Goal: Task Accomplishment & Management: Complete application form

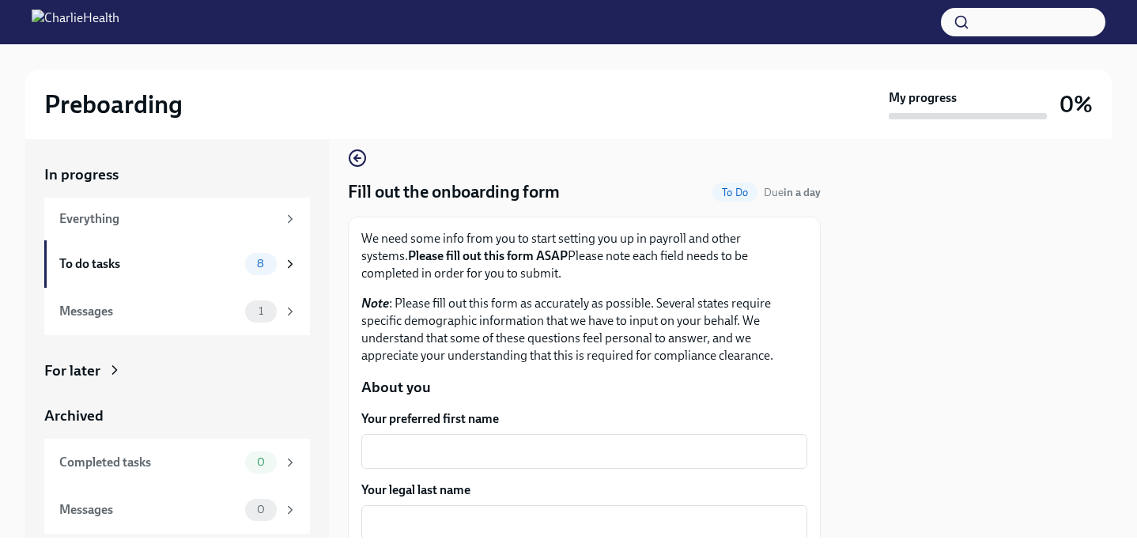
scroll to position [9, 0]
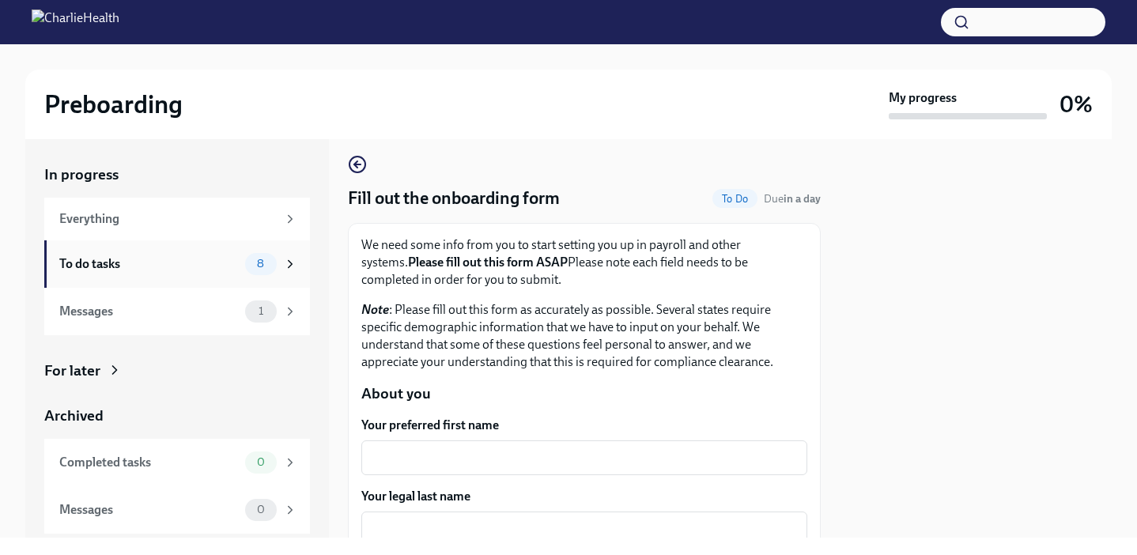
click at [297, 262] on div "To do tasks 8" at bounding box center [177, 263] width 266 height 47
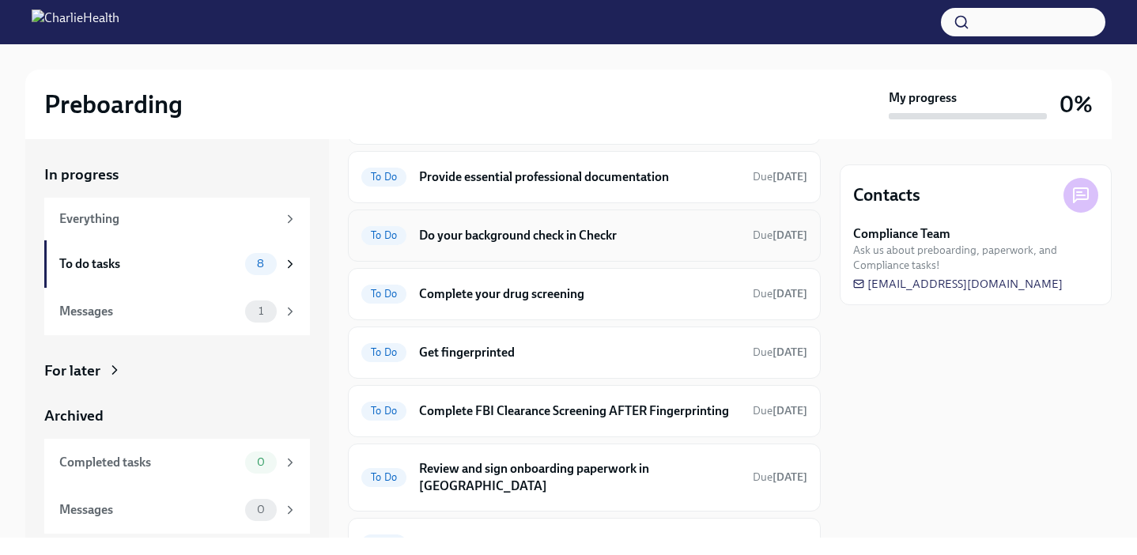
scroll to position [102, 0]
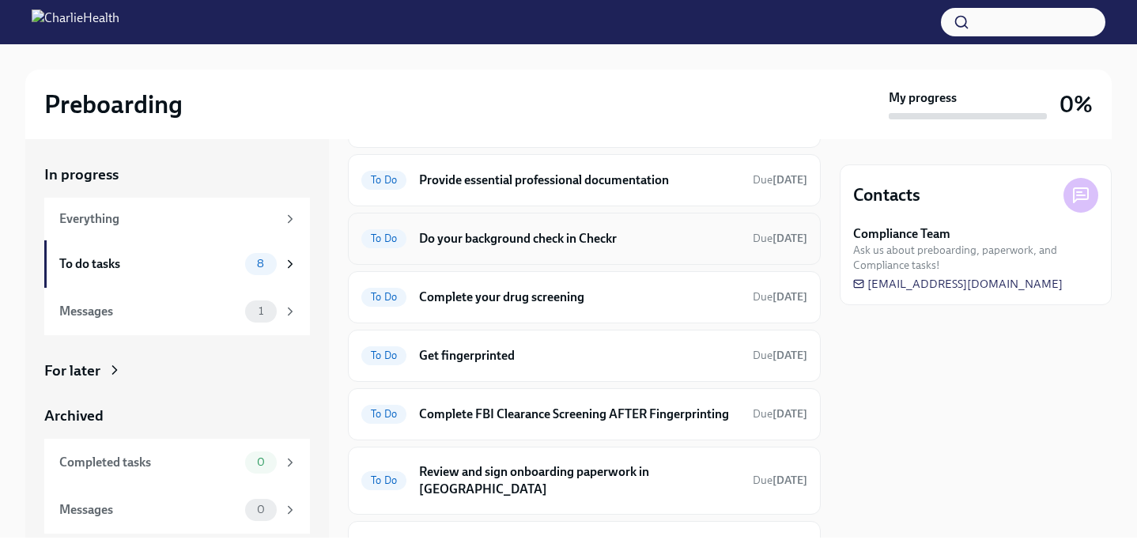
click at [608, 241] on h6 "Do your background check in Checkr" at bounding box center [579, 238] width 321 height 17
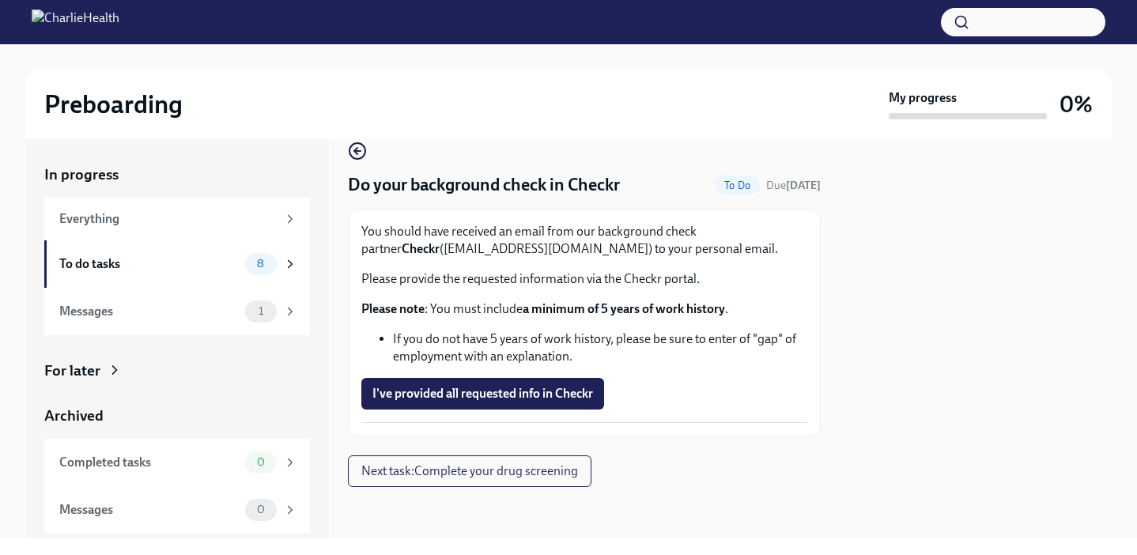
scroll to position [23, 0]
click at [507, 396] on span "I've provided all requested info in Checkr" at bounding box center [482, 394] width 221 height 16
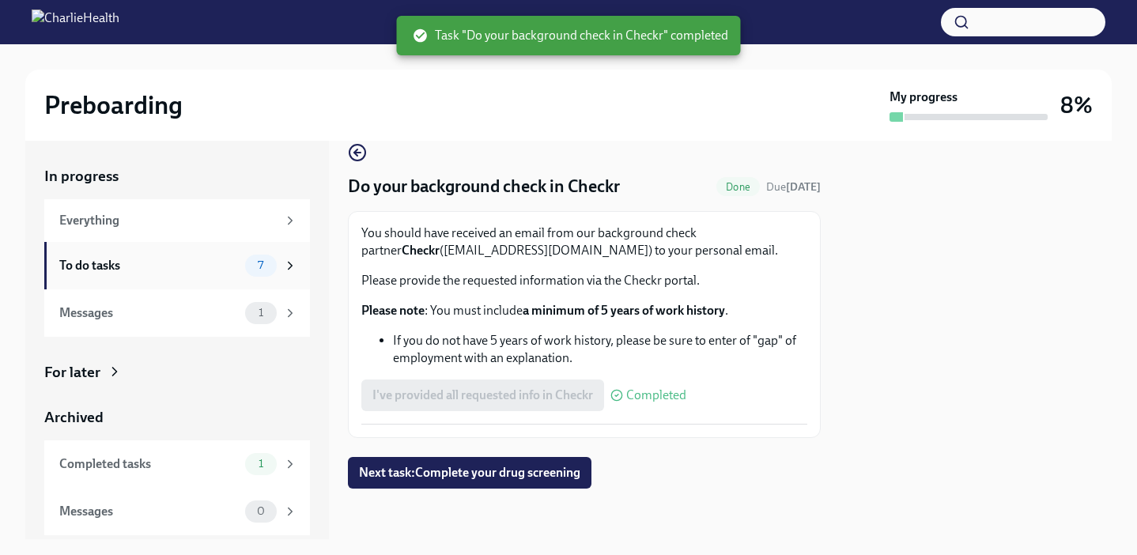
click at [288, 262] on icon at bounding box center [290, 265] width 4 height 7
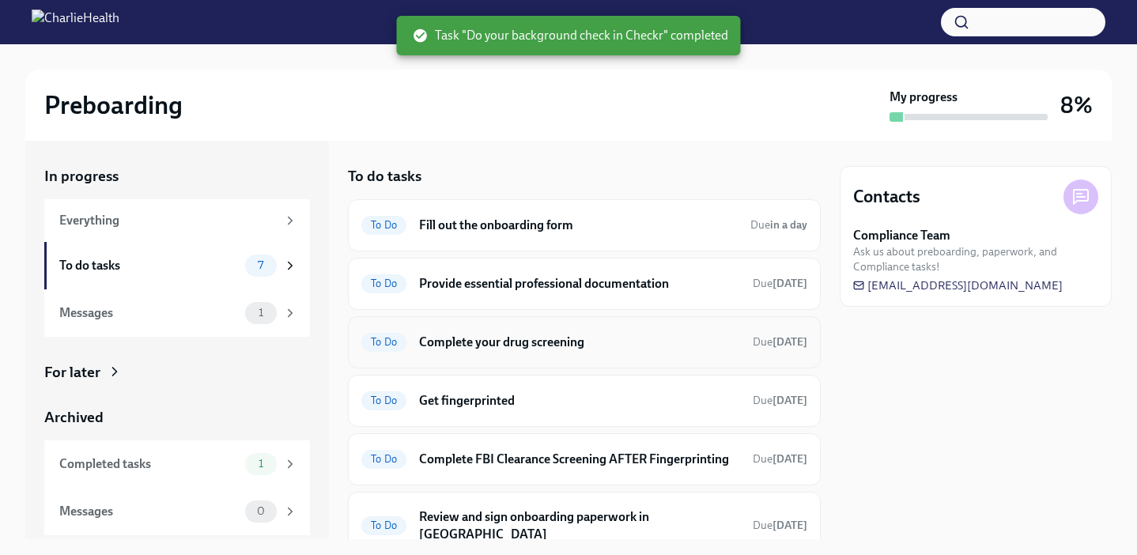
click at [555, 348] on h6 "Complete your drug screening" at bounding box center [579, 342] width 321 height 17
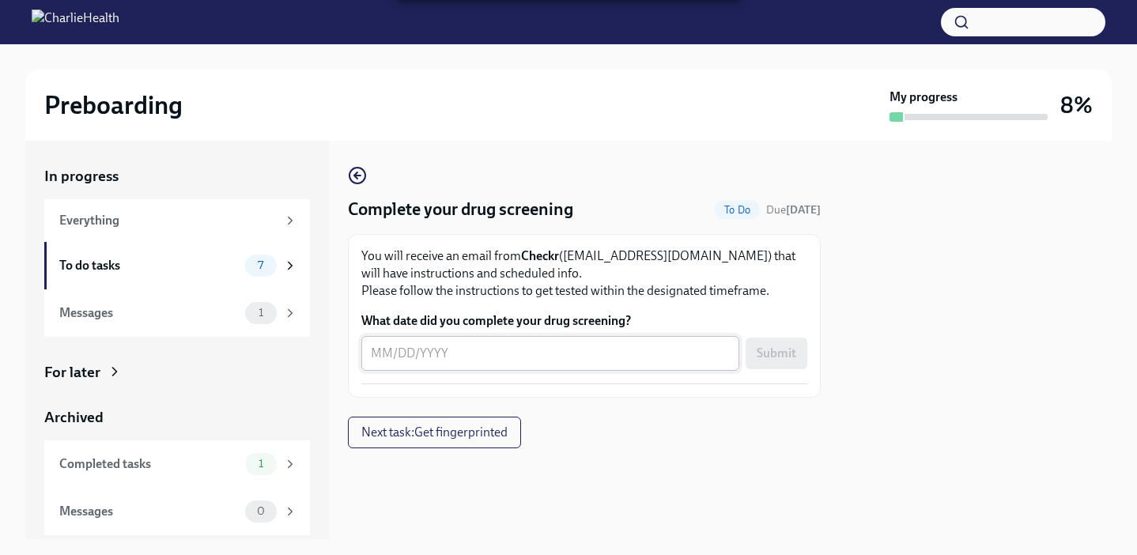
click at [524, 351] on textarea "What date did you complete your drug screening?" at bounding box center [550, 353] width 359 height 19
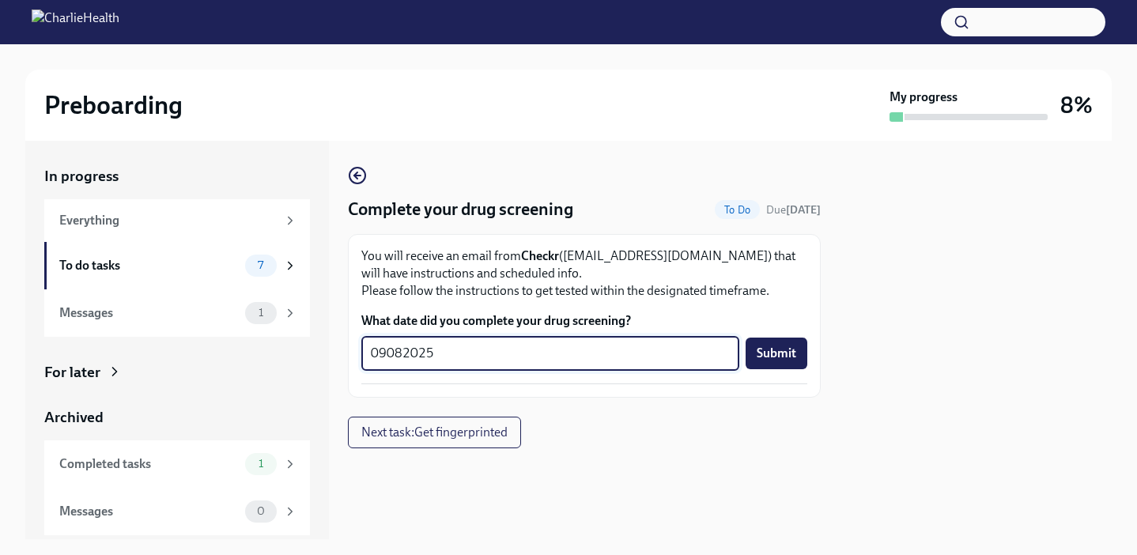
click at [749, 307] on div "You will receive an email from Checkr ([EMAIL_ADDRESS][DOMAIN_NAME]) that will …" at bounding box center [584, 315] width 446 height 137
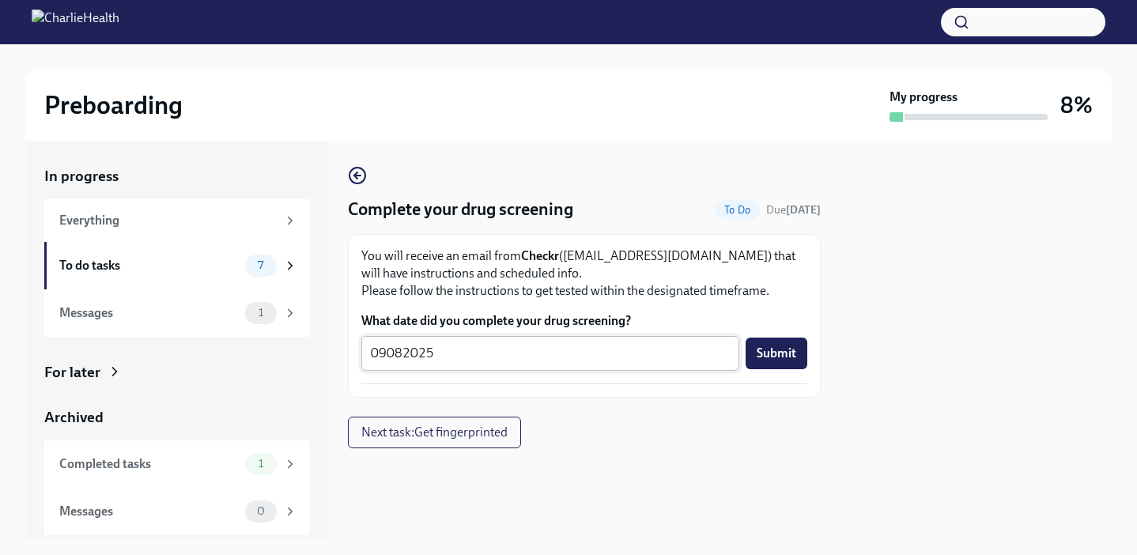
click at [682, 341] on div "09082025 x ​" at bounding box center [550, 353] width 378 height 35
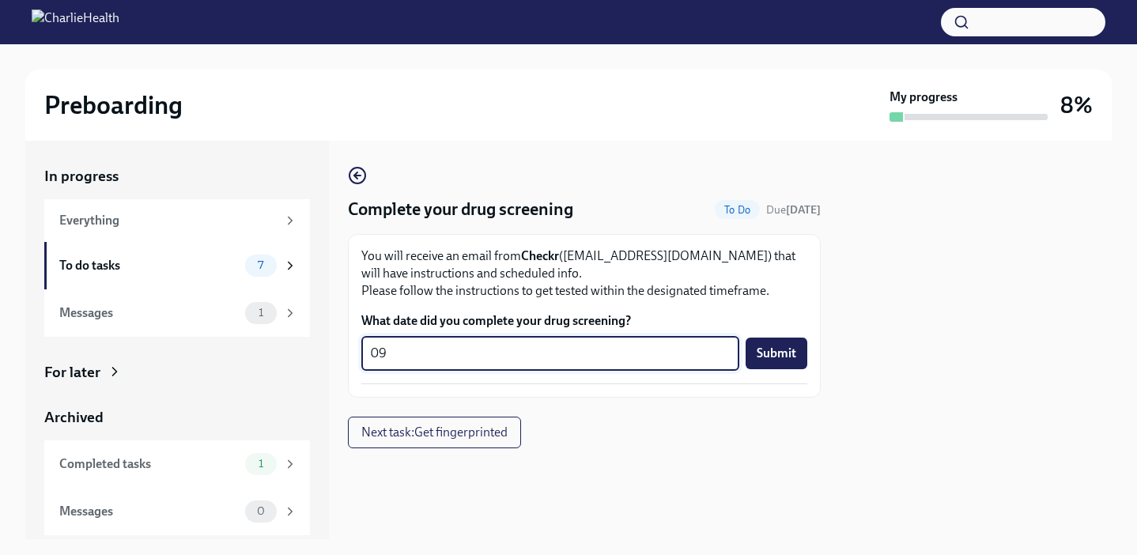
type textarea "0"
type textarea "[DATE]"
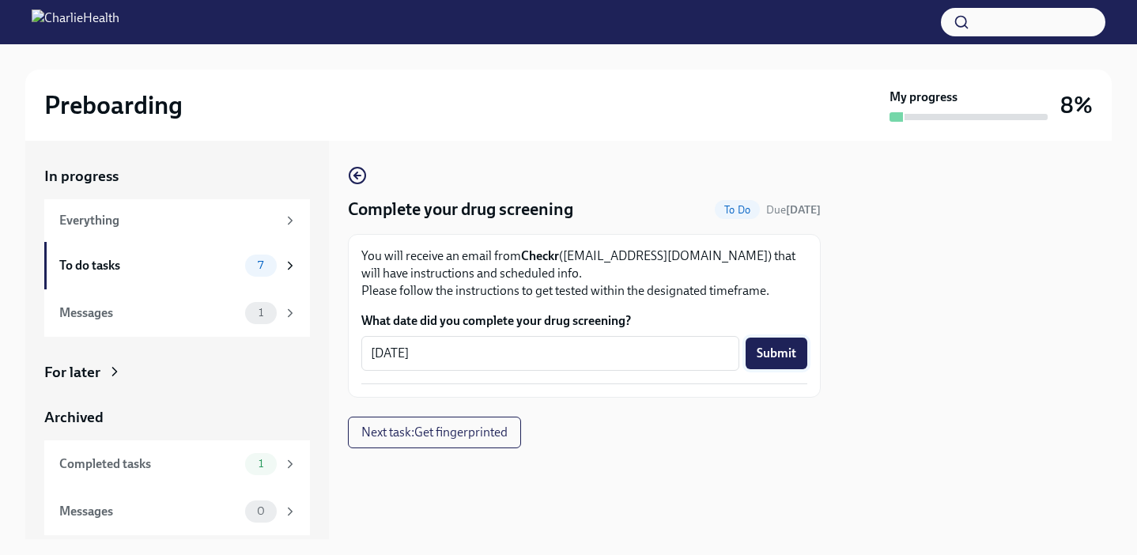
click at [778, 350] on span "Submit" at bounding box center [776, 353] width 40 height 16
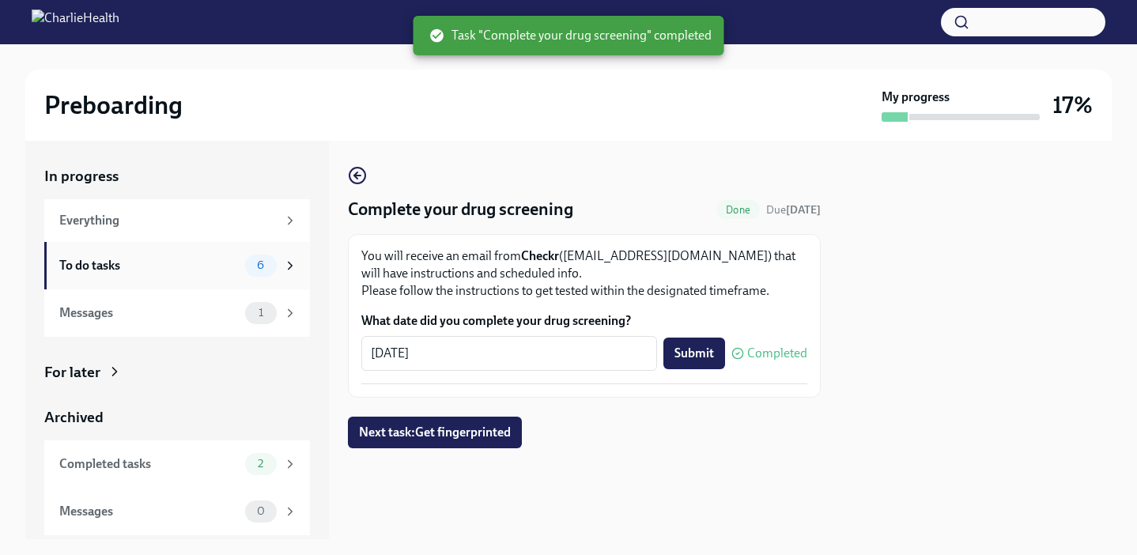
click at [280, 269] on div "6" at bounding box center [271, 266] width 52 height 22
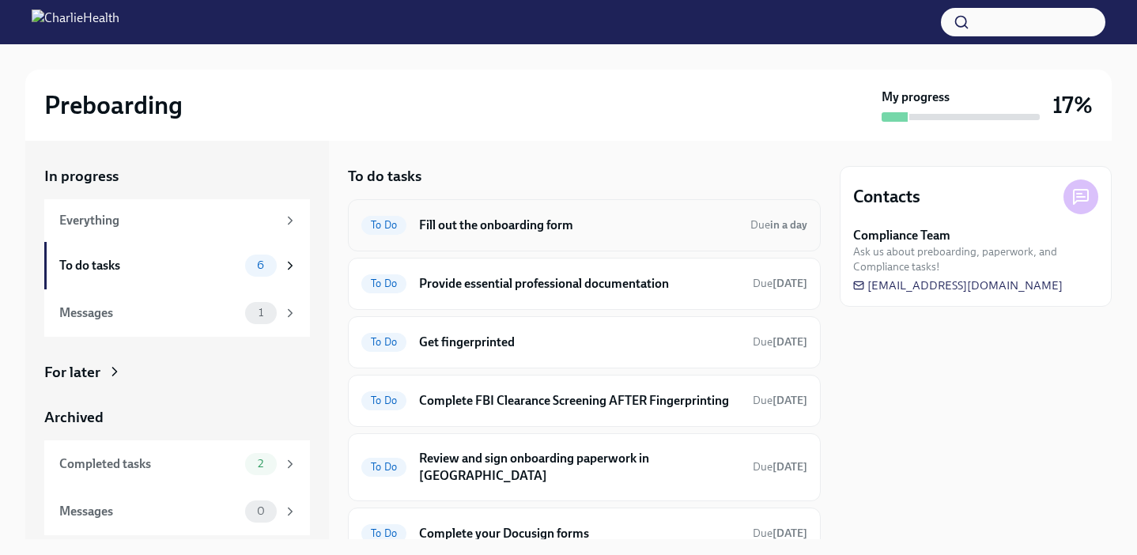
click at [576, 221] on h6 "Fill out the onboarding form" at bounding box center [578, 225] width 319 height 17
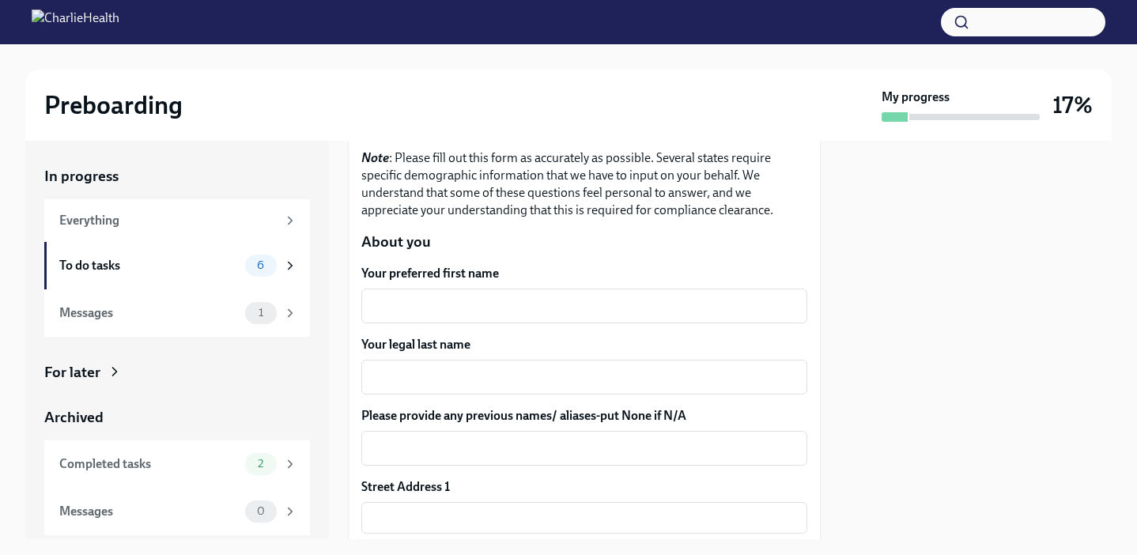
scroll to position [172, 0]
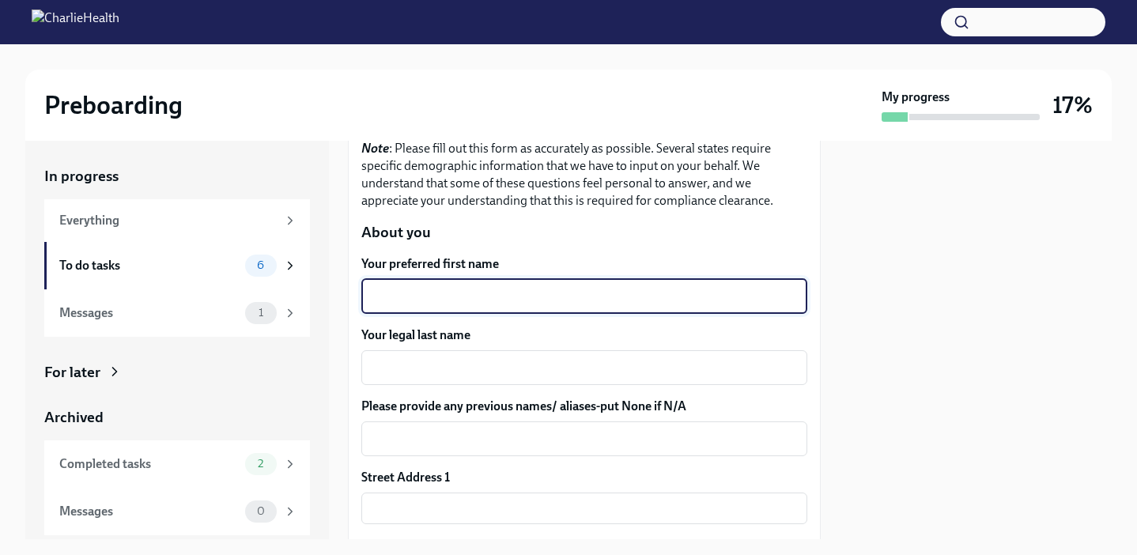
click at [465, 296] on textarea "Your preferred first name" at bounding box center [584, 296] width 427 height 19
type textarea "[PERSON_NAME]"
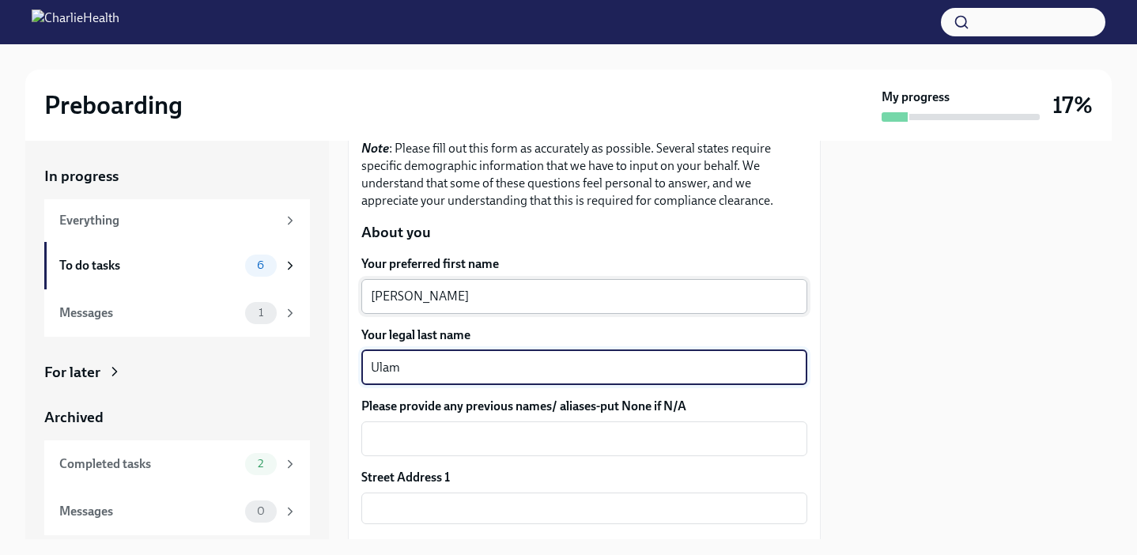
type textarea "Ulam"
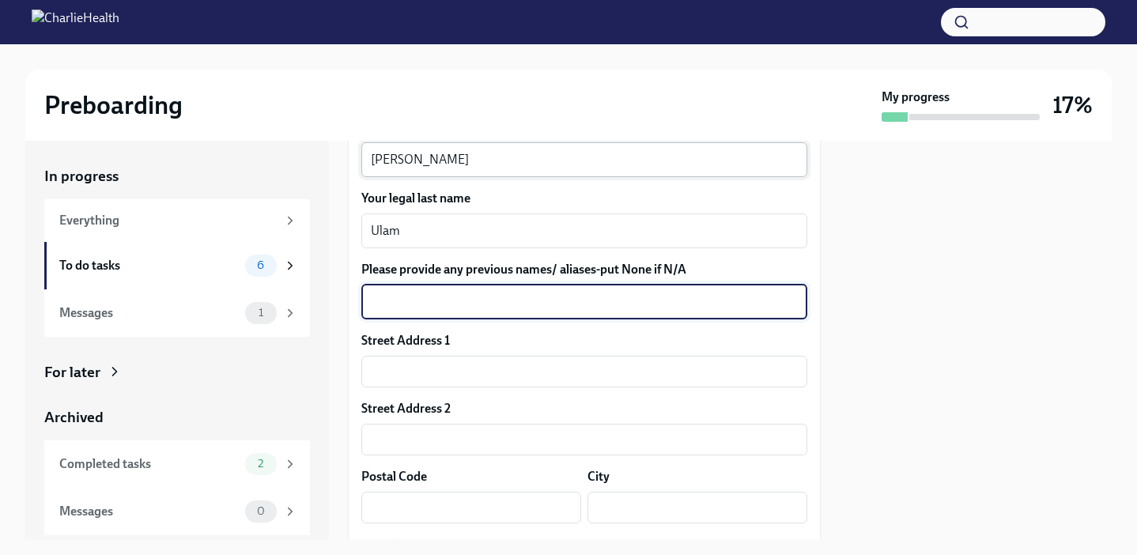
scroll to position [314, 0]
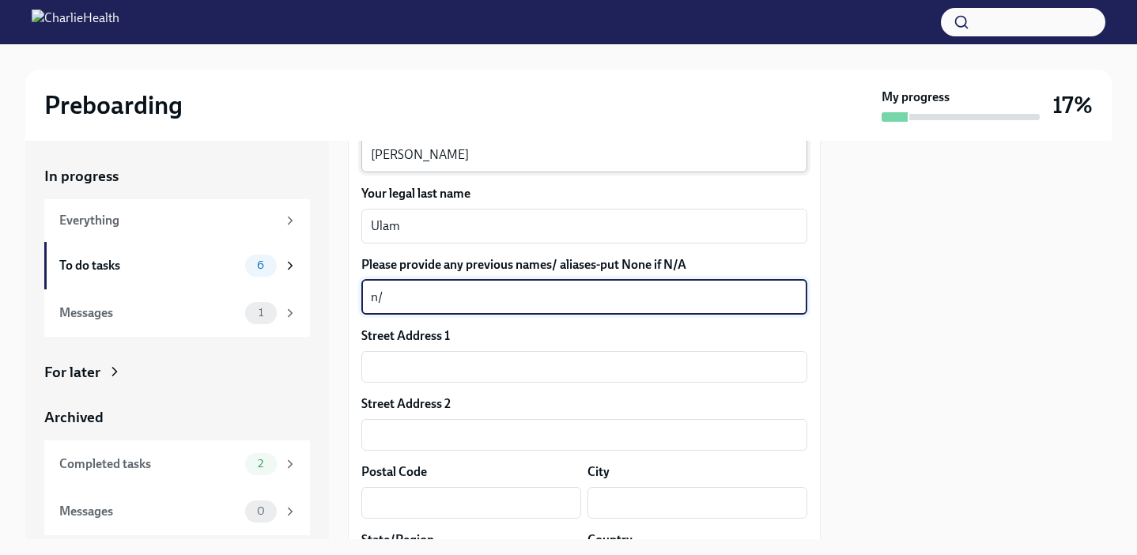
type textarea "n"
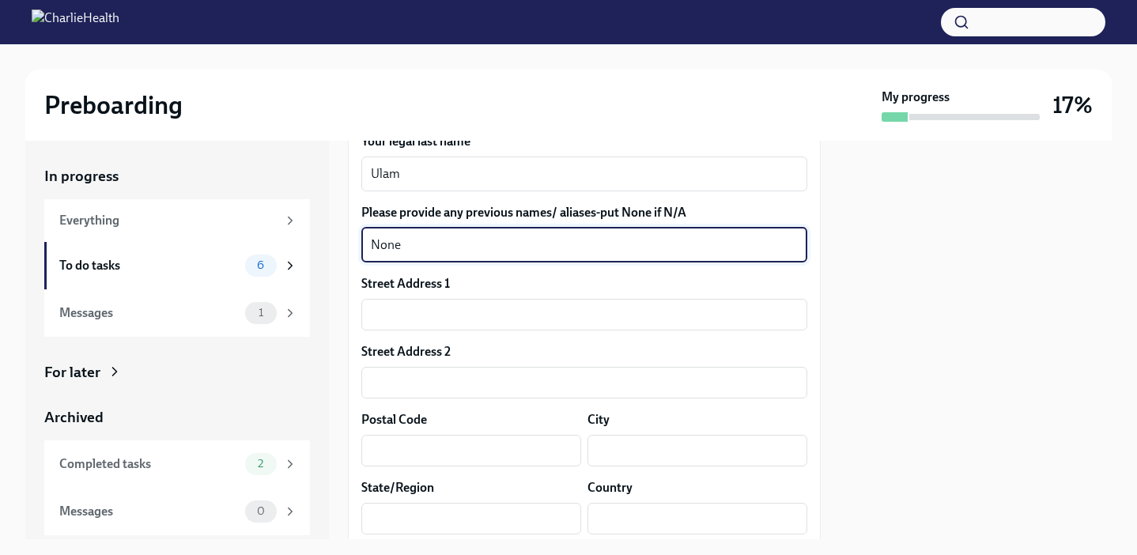
scroll to position [369, 0]
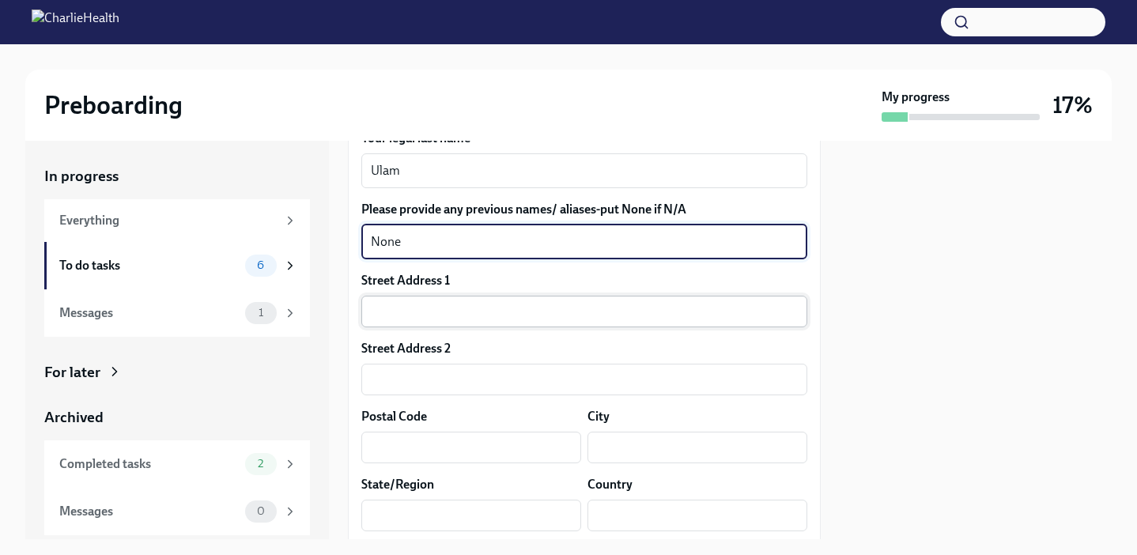
type textarea "None"
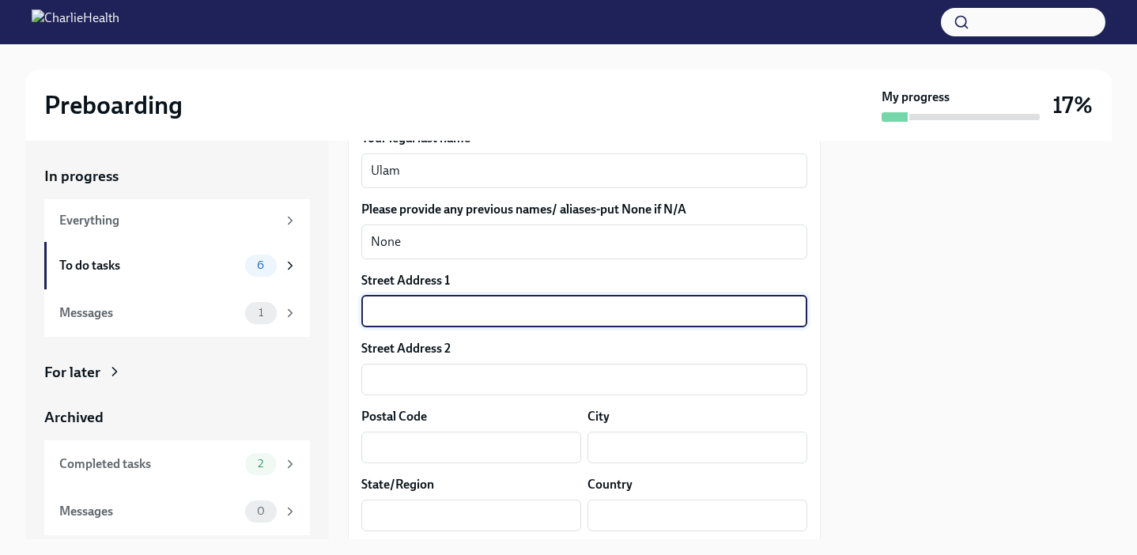
click at [537, 315] on input "text" at bounding box center [584, 312] width 446 height 32
type input "[STREET_ADDRESS]"
type input "75071"
type input "[PERSON_NAME]"
type input "[GEOGRAPHIC_DATA]"
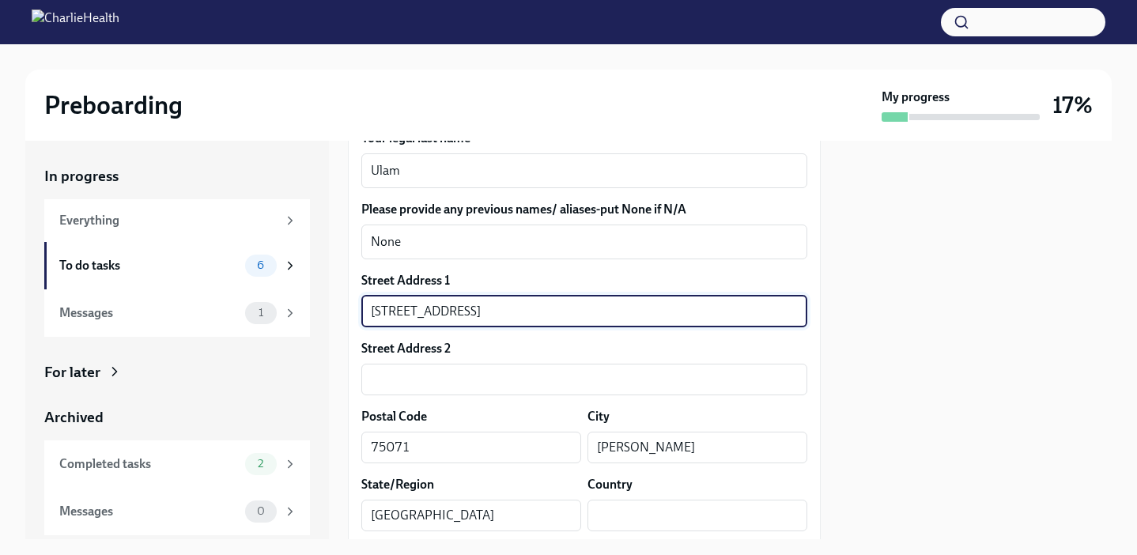
type input "US"
click at [516, 343] on div "Street Address 2" at bounding box center [584, 348] width 446 height 17
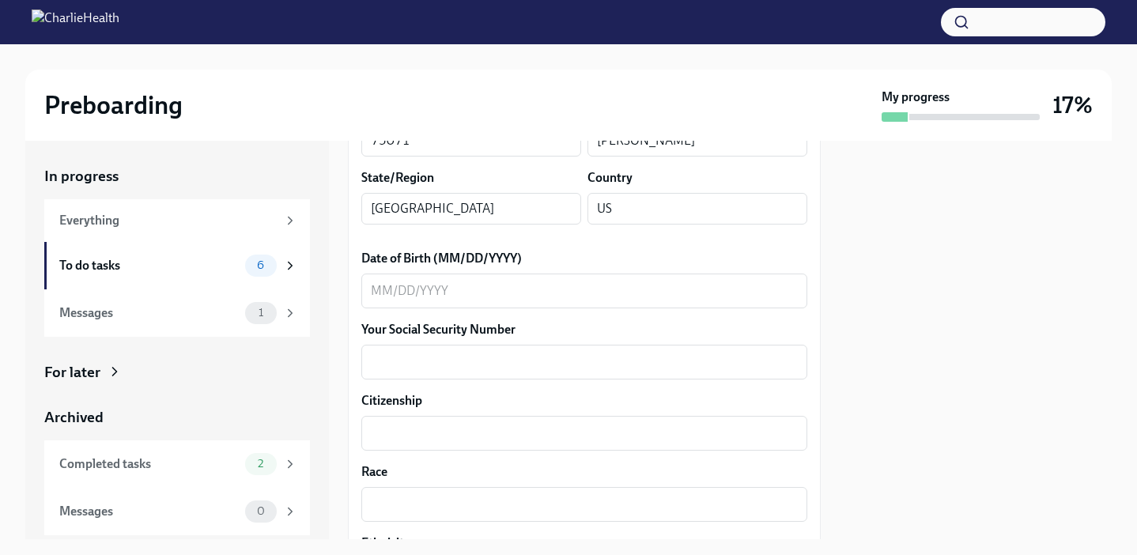
scroll to position [679, 0]
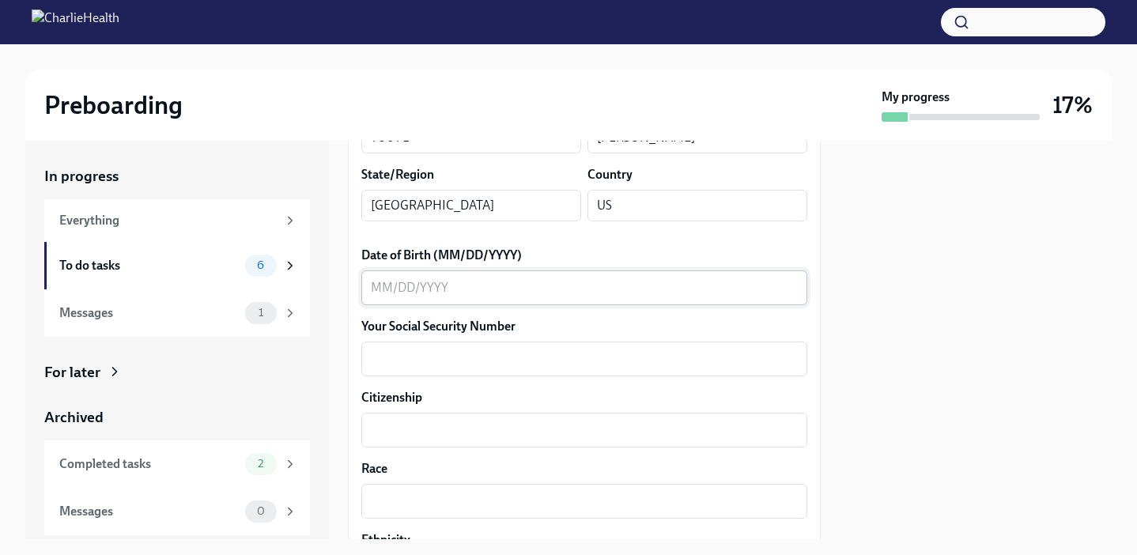
click at [473, 294] on textarea "Date of Birth (MM/DD/YYYY)" at bounding box center [584, 287] width 427 height 19
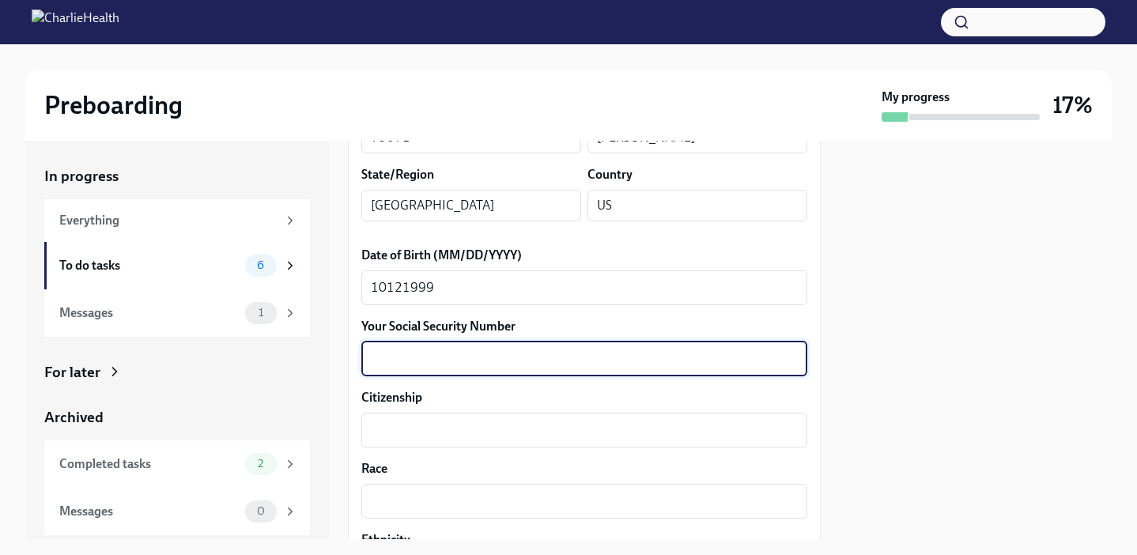
click at [451, 366] on textarea "Your Social Security Number" at bounding box center [584, 358] width 427 height 19
click at [387, 291] on textarea "10121999" at bounding box center [584, 287] width 427 height 19
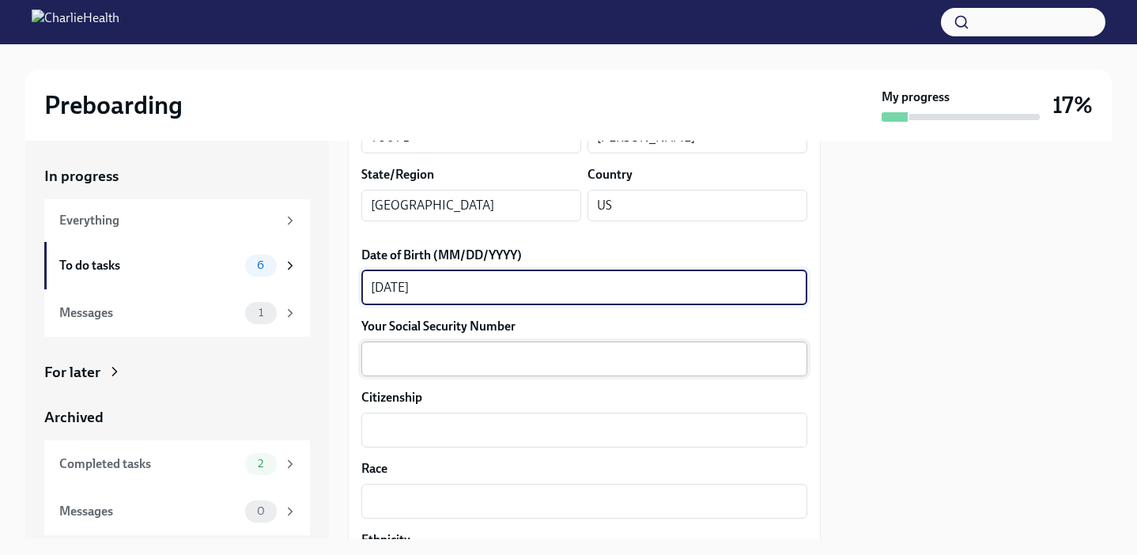
type textarea "[DATE]"
click at [416, 356] on textarea "Your Social Security Number" at bounding box center [584, 358] width 427 height 19
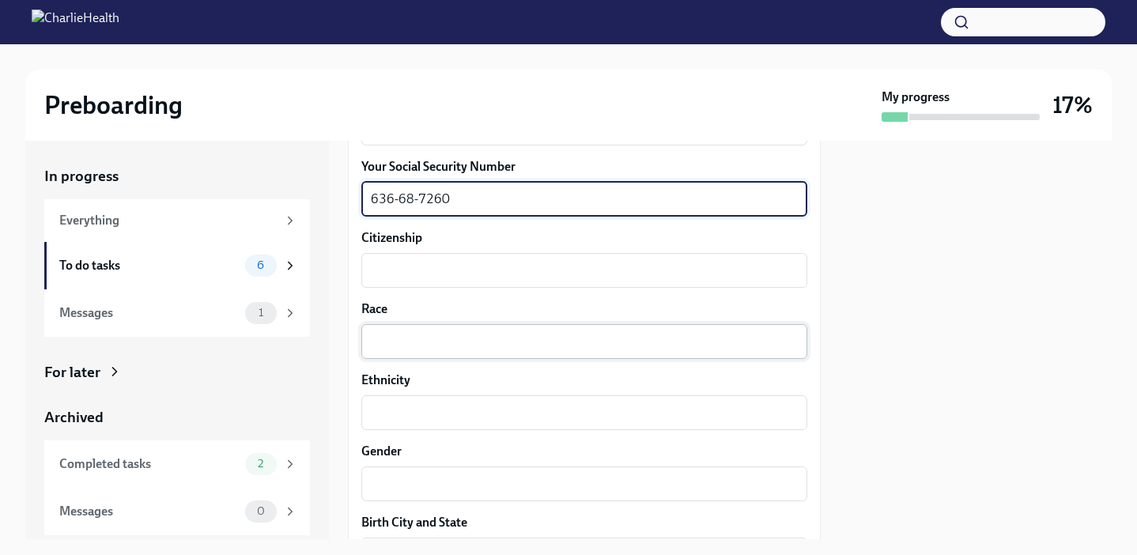
scroll to position [840, 0]
type textarea "636-68-7260"
click at [398, 265] on textarea "Citizenship" at bounding box center [584, 268] width 427 height 19
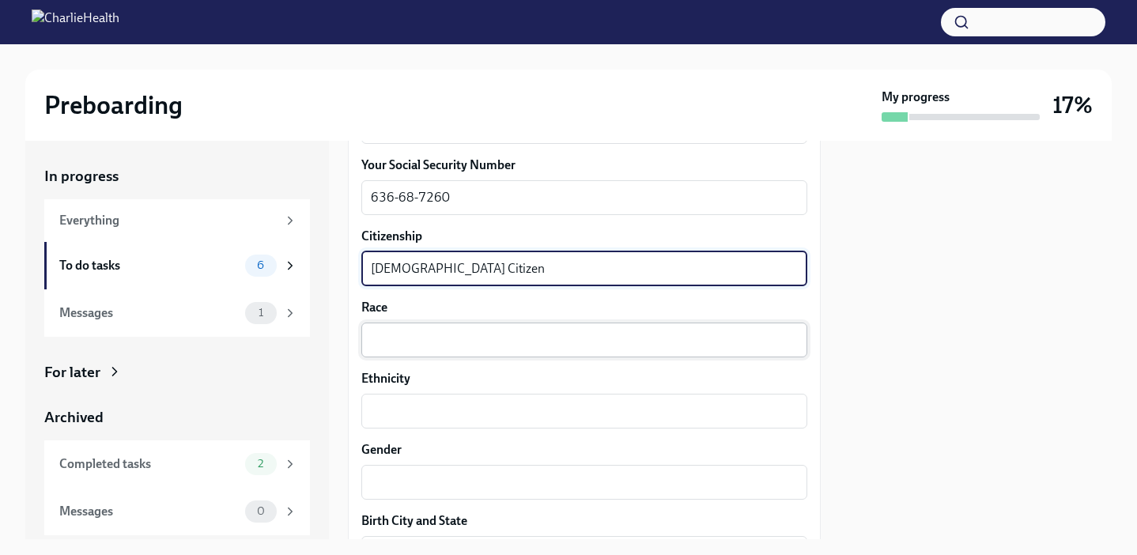
type textarea "[DEMOGRAPHIC_DATA] Citizen"
click at [395, 341] on textarea "Race" at bounding box center [584, 339] width 427 height 19
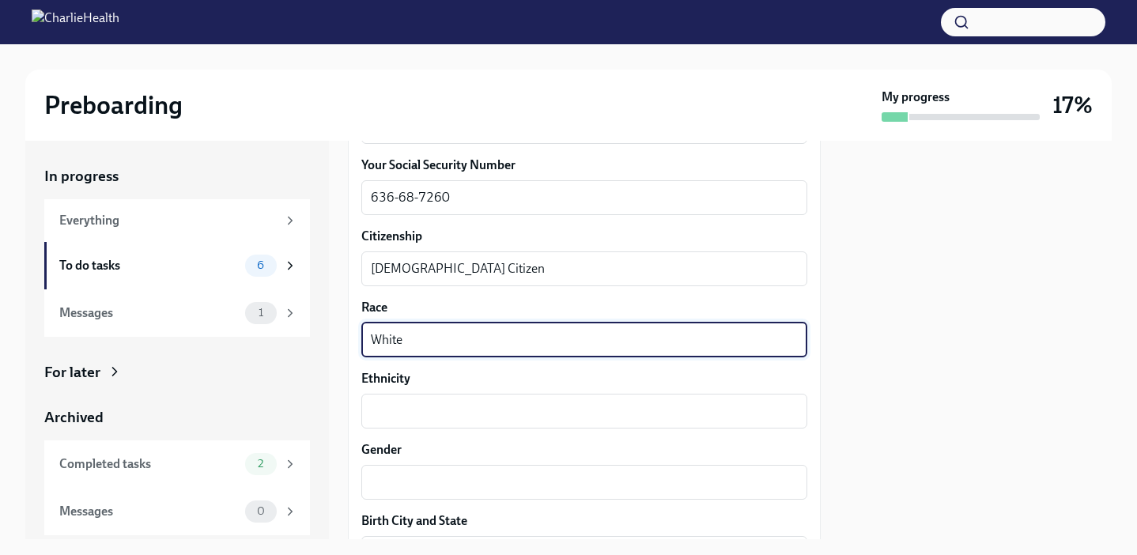
type textarea "White"
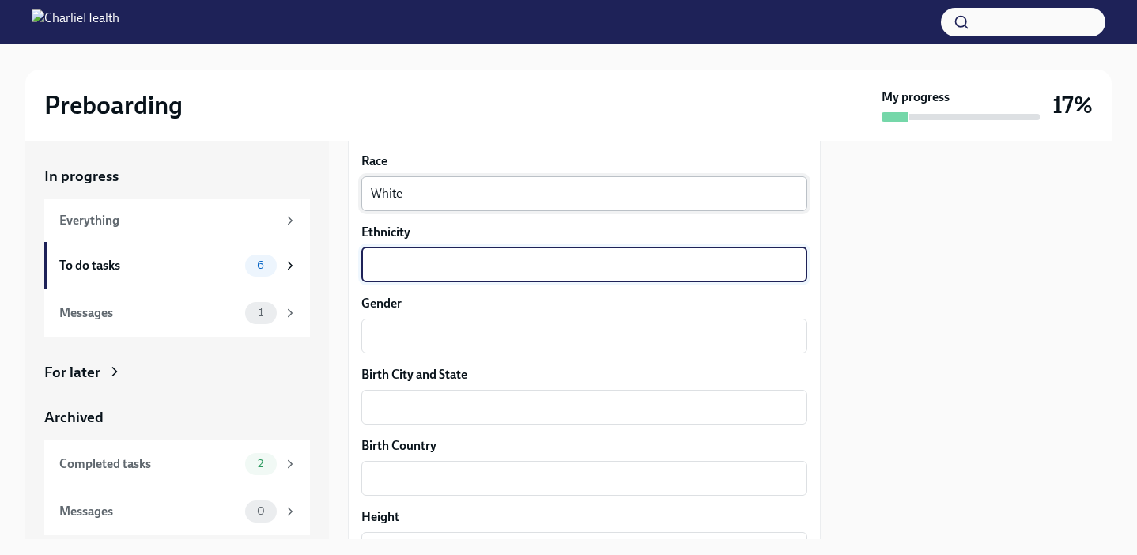
scroll to position [1001, 0]
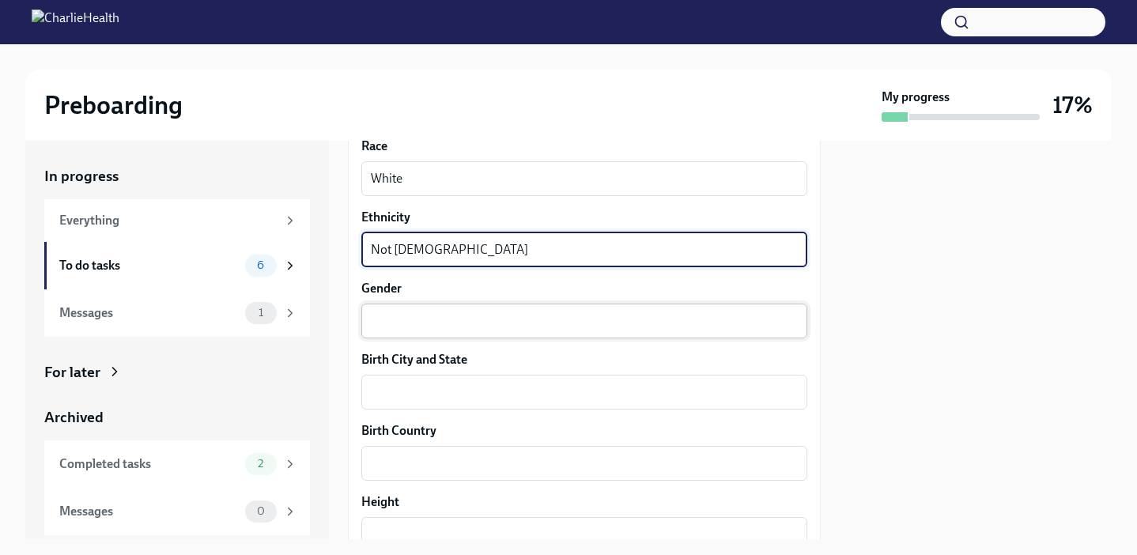
type textarea "Not [DEMOGRAPHIC_DATA]"
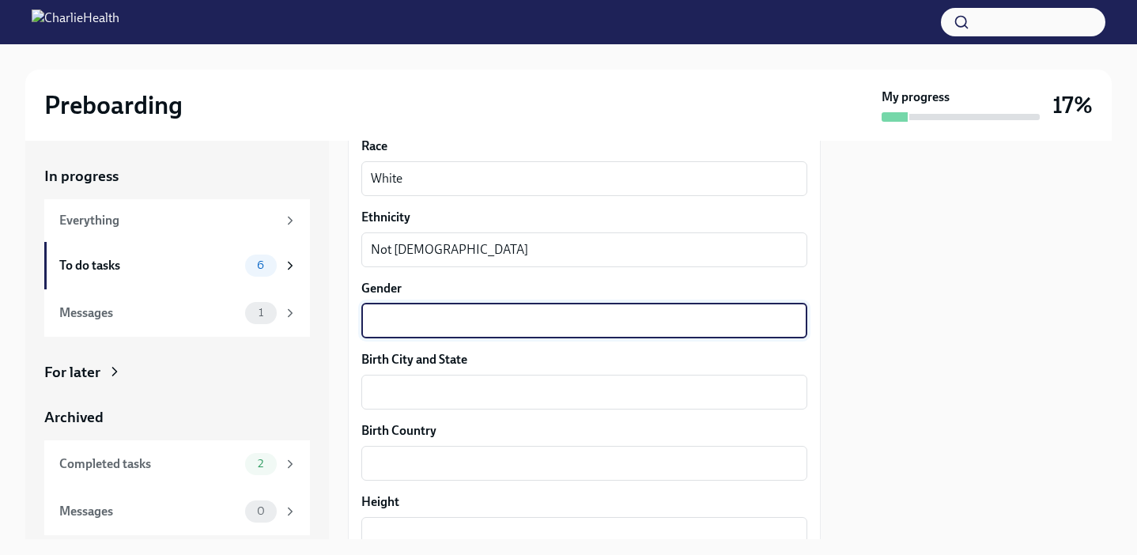
click at [416, 321] on textarea "Gender" at bounding box center [584, 320] width 427 height 19
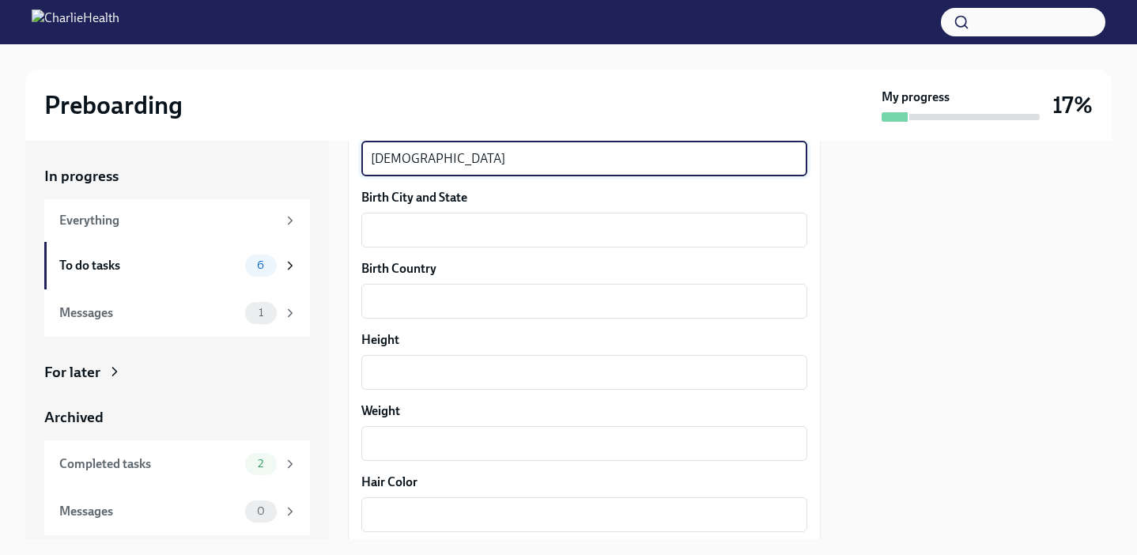
scroll to position [1166, 0]
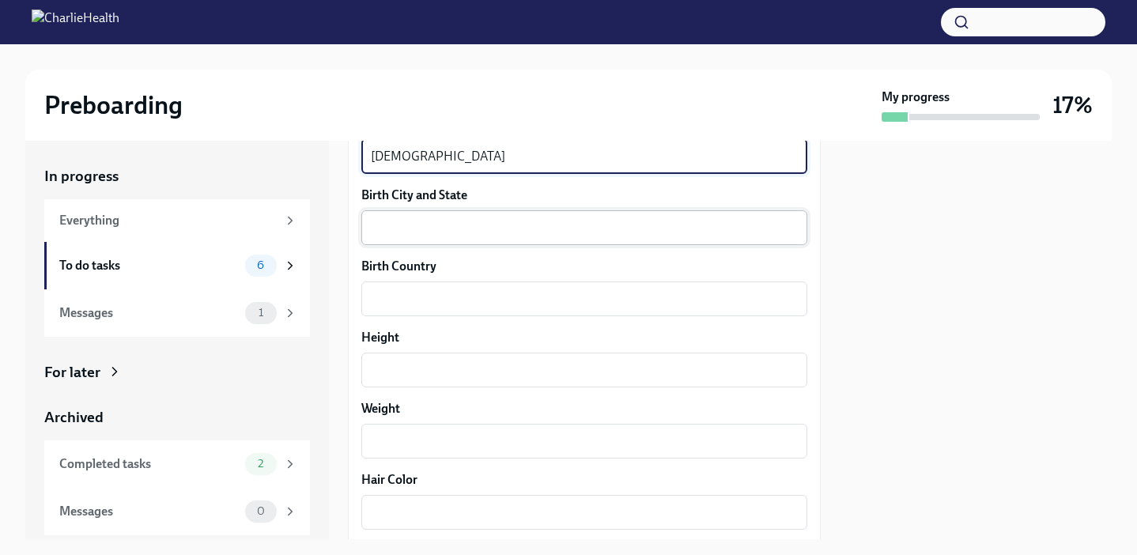
type textarea "[DEMOGRAPHIC_DATA]"
click at [445, 232] on textarea "Birth City and State" at bounding box center [584, 227] width 427 height 19
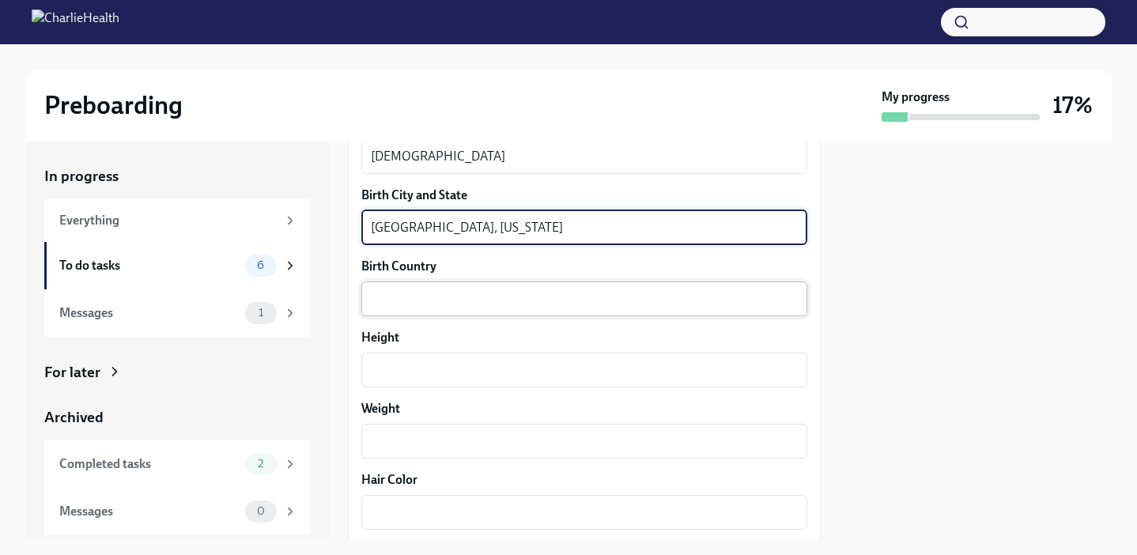
type textarea "[GEOGRAPHIC_DATA], [US_STATE]"
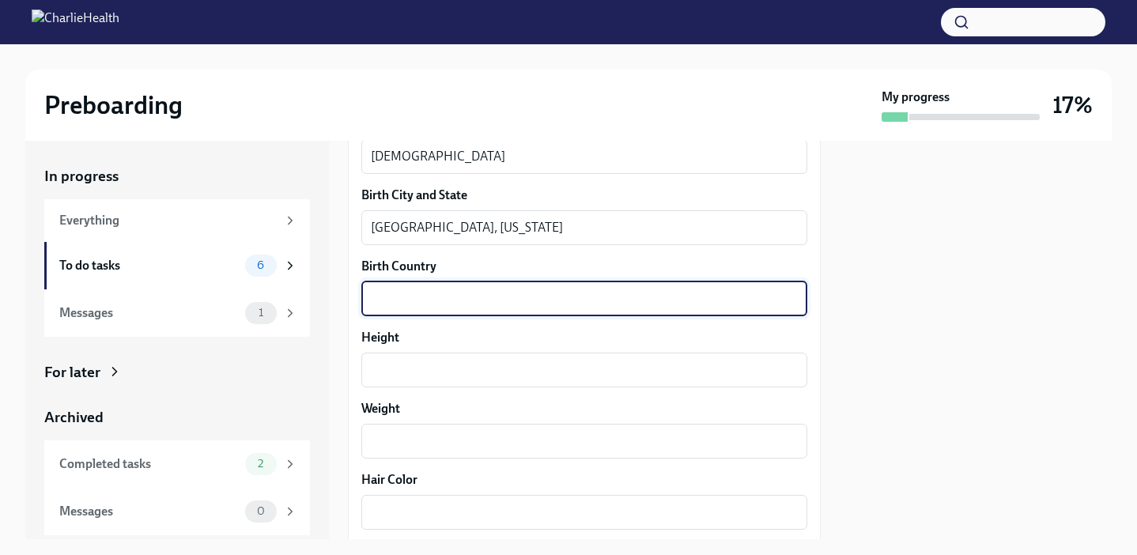
click at [449, 299] on textarea "Birth Country" at bounding box center [584, 298] width 427 height 19
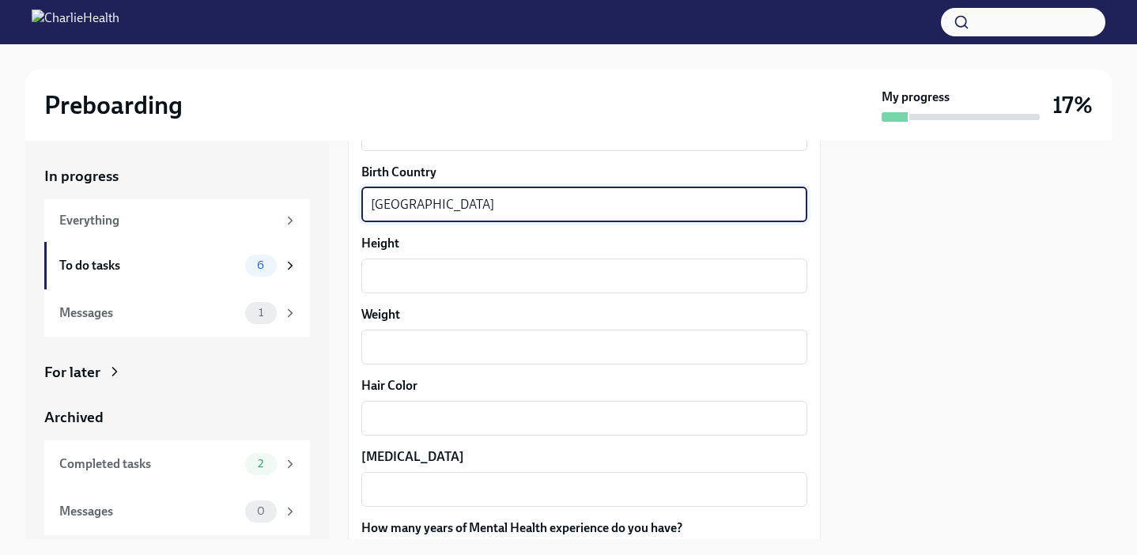
scroll to position [1262, 0]
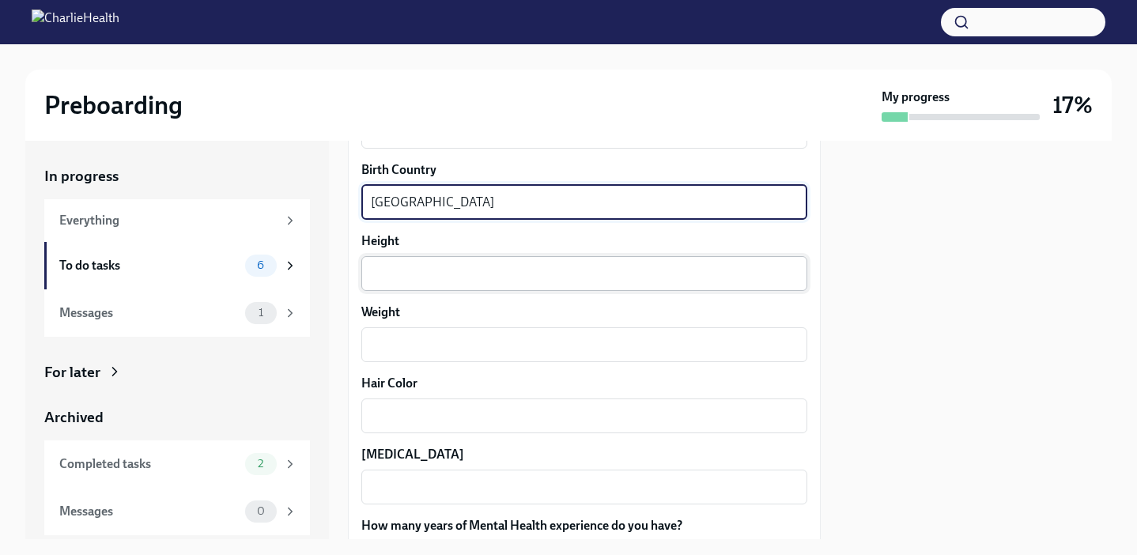
type textarea "[GEOGRAPHIC_DATA]"
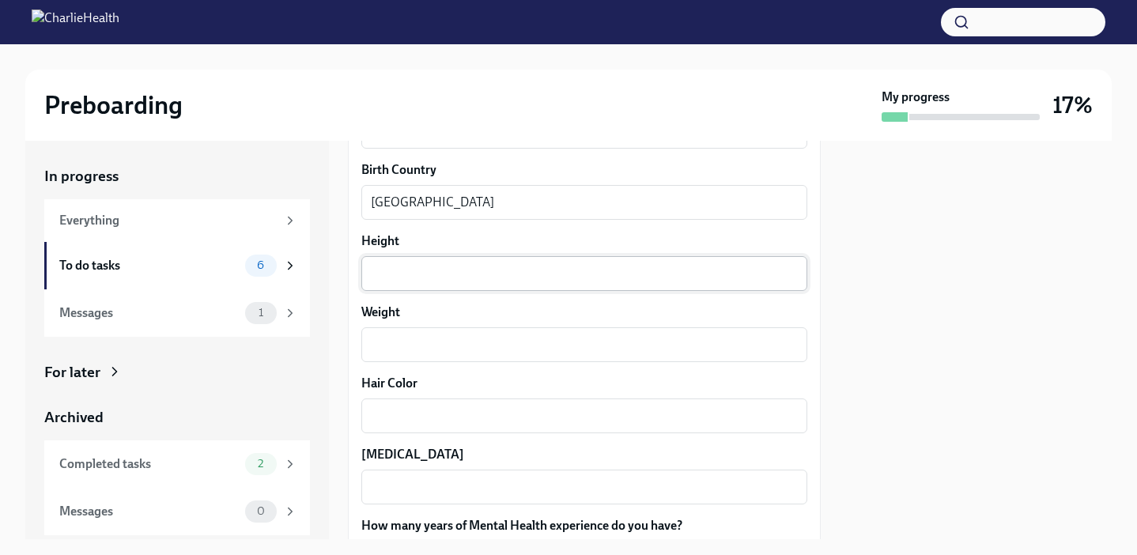
click at [416, 283] on div "x ​" at bounding box center [584, 273] width 446 height 35
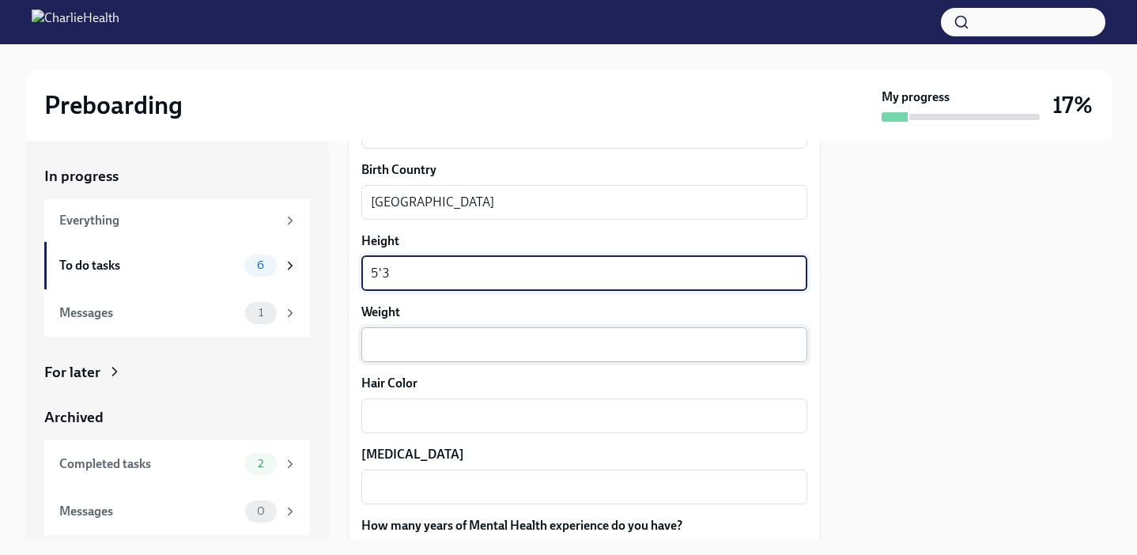
type textarea "5'3"
click at [417, 341] on textarea "Weight" at bounding box center [584, 344] width 427 height 19
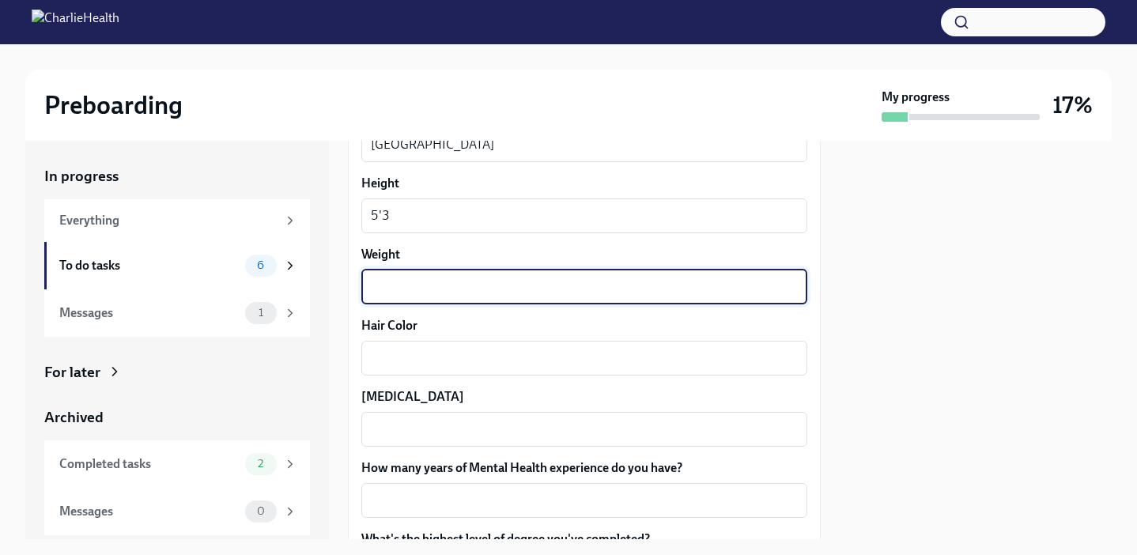
scroll to position [1323, 0]
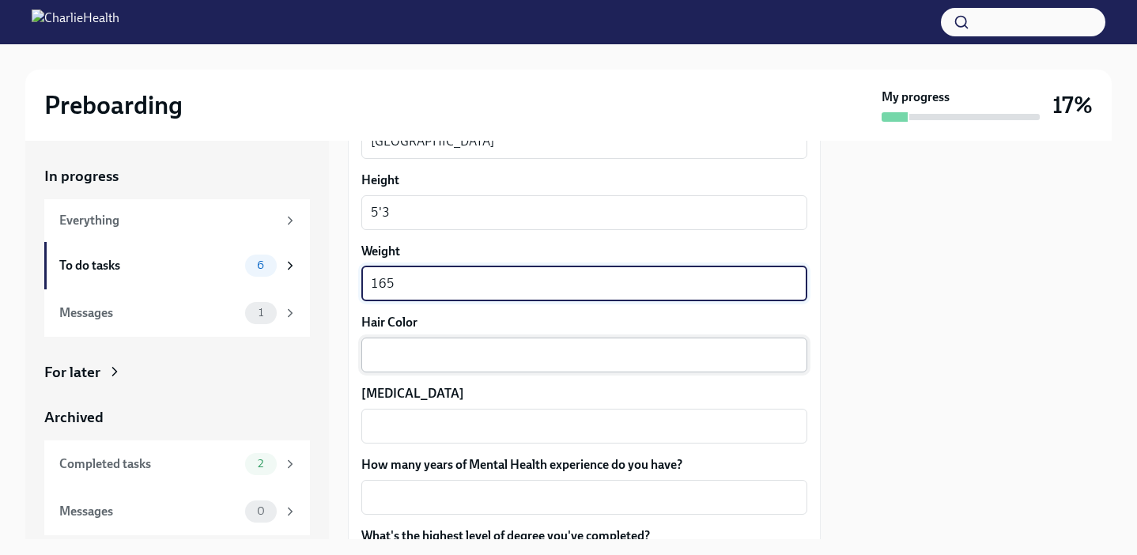
type textarea "165"
click at [438, 363] on textarea "Hair Color" at bounding box center [584, 354] width 427 height 19
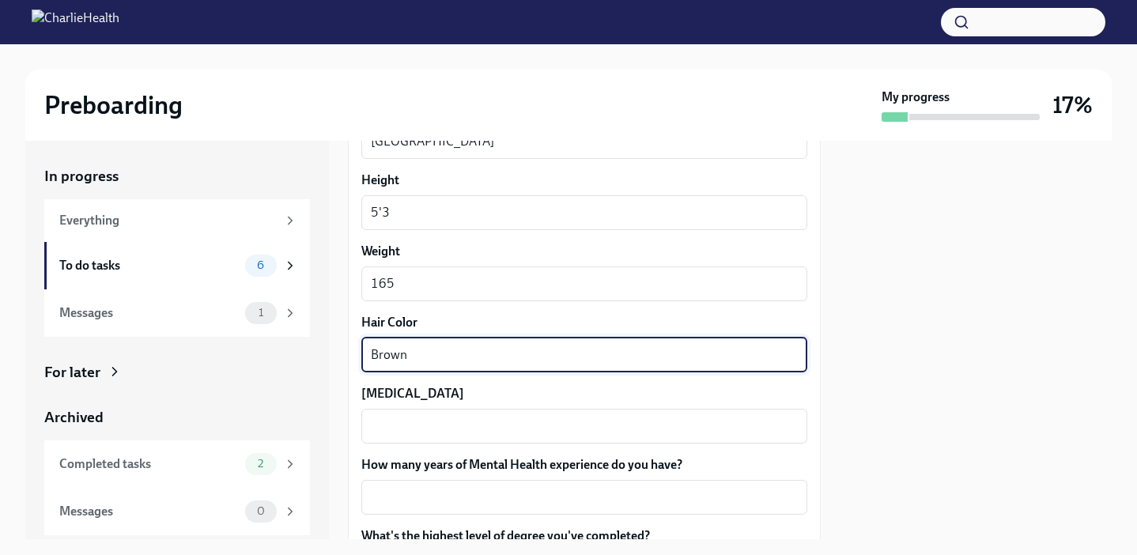
type textarea "Brown"
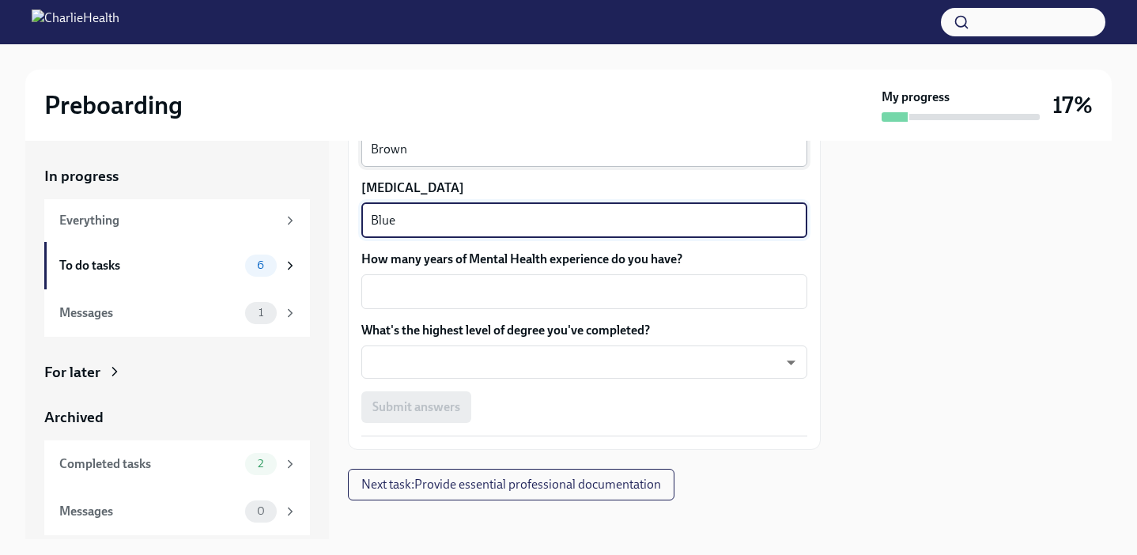
scroll to position [1537, 0]
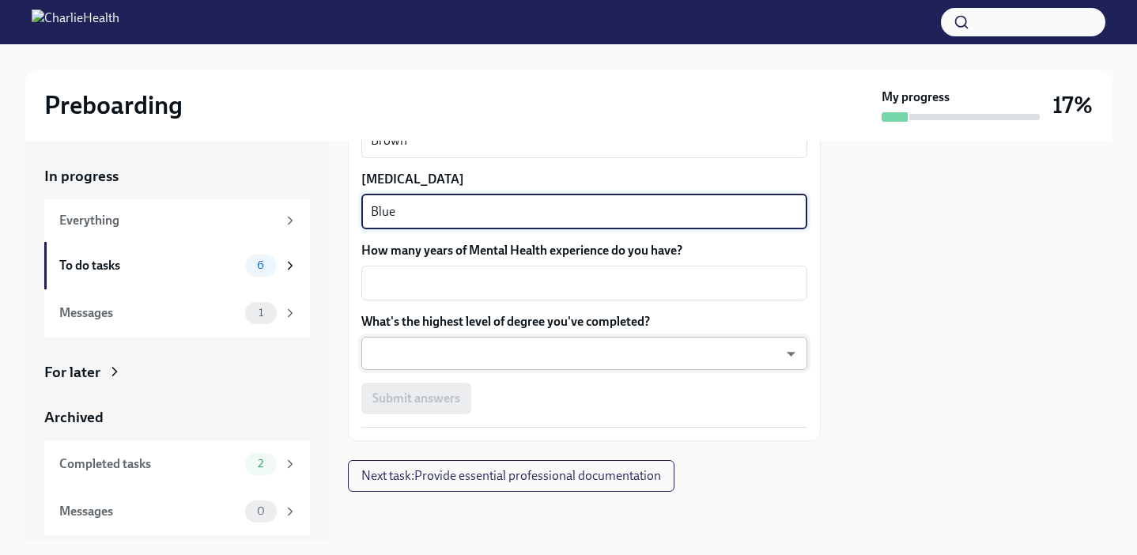
type textarea "Blue"
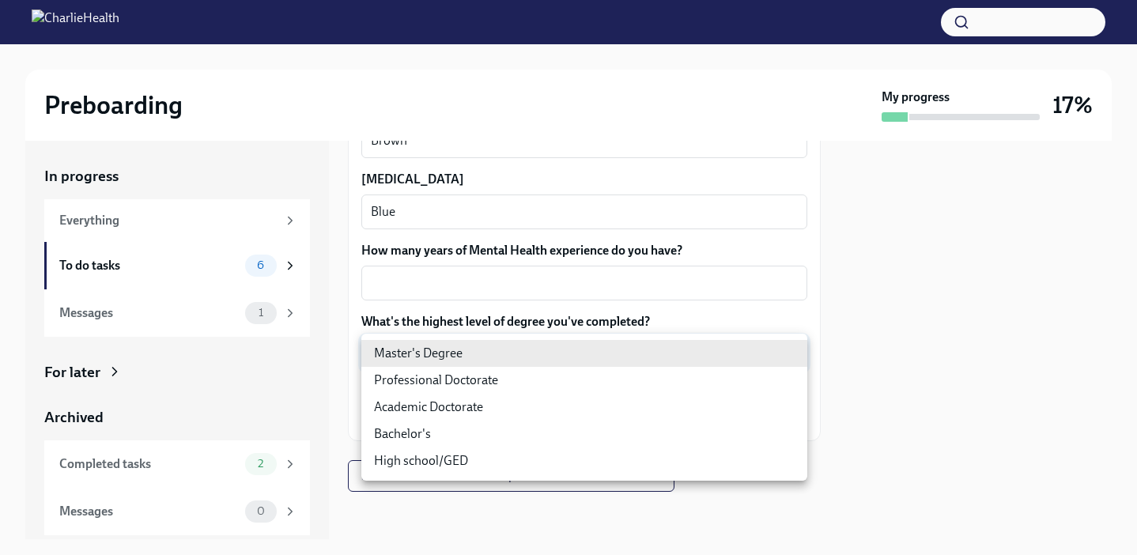
click at [475, 360] on body "Preboarding My progress 17% In progress Everything To do tasks 6 Messages 1 For…" at bounding box center [568, 277] width 1137 height 555
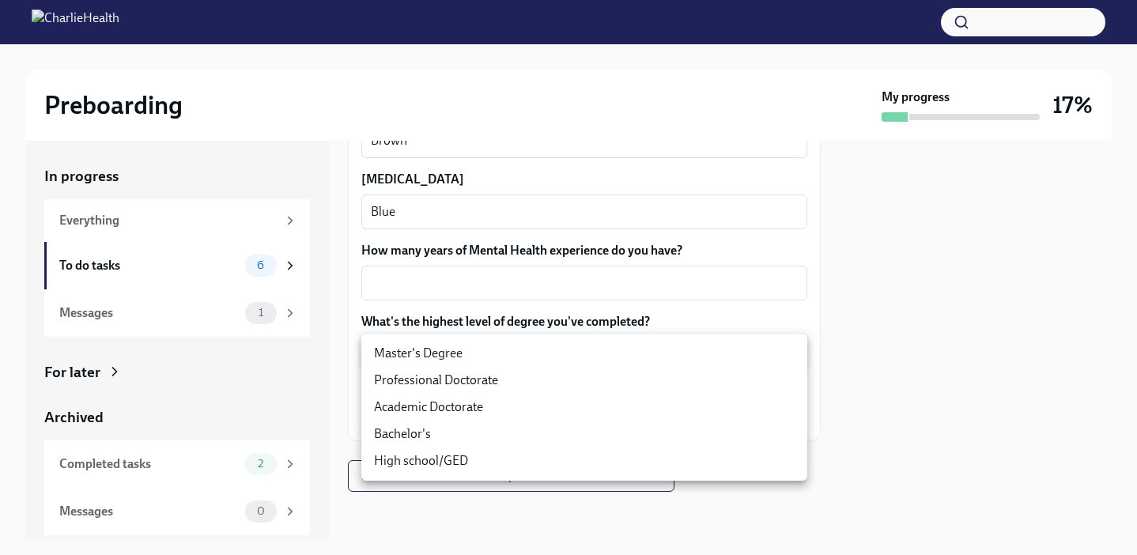
click at [467, 356] on li "Master's Degree" at bounding box center [584, 353] width 446 height 27
type input "2vBr-ghkD"
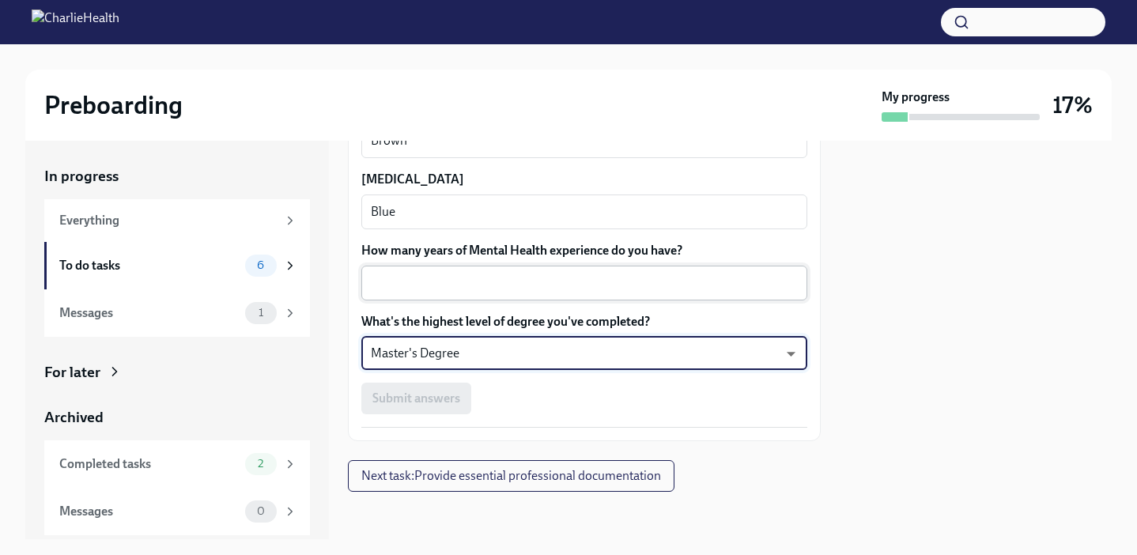
click at [444, 292] on textarea "How many years of Mental Health experience do you have?" at bounding box center [584, 282] width 427 height 19
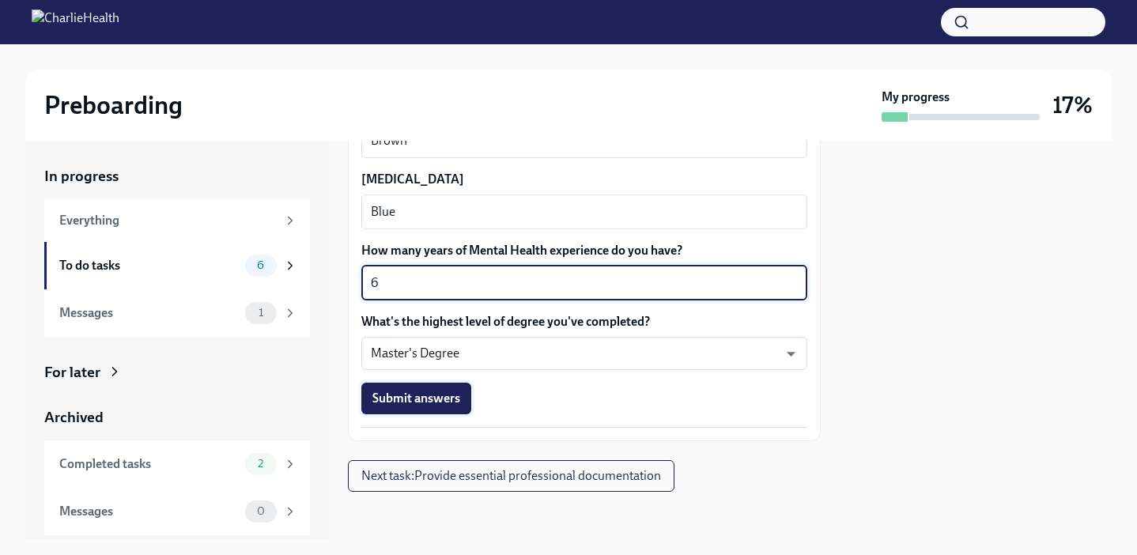
type textarea "6"
click at [424, 397] on span "Submit answers" at bounding box center [416, 398] width 88 height 16
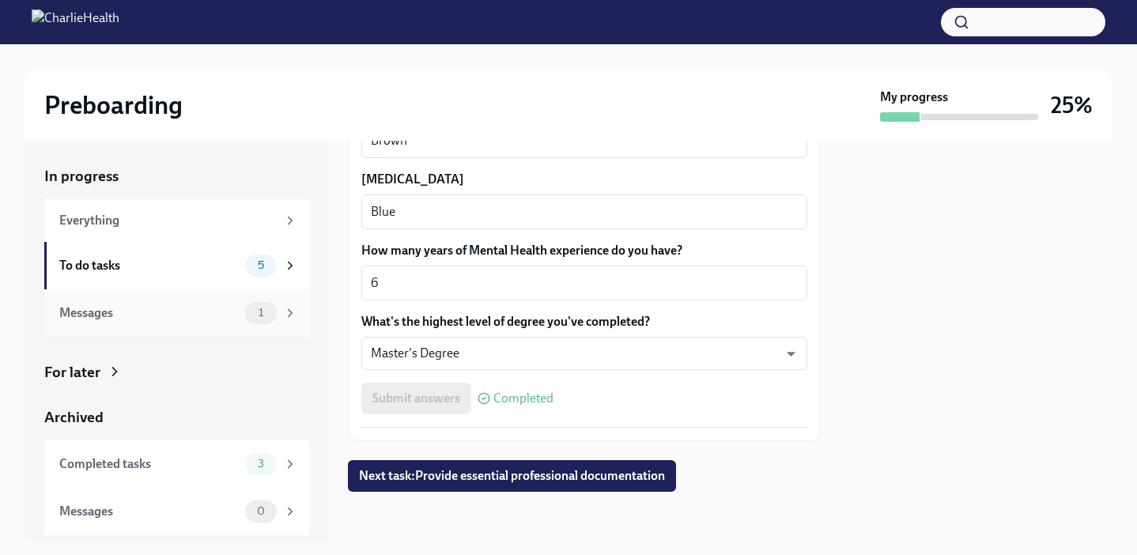
click at [285, 311] on icon at bounding box center [290, 313] width 14 height 14
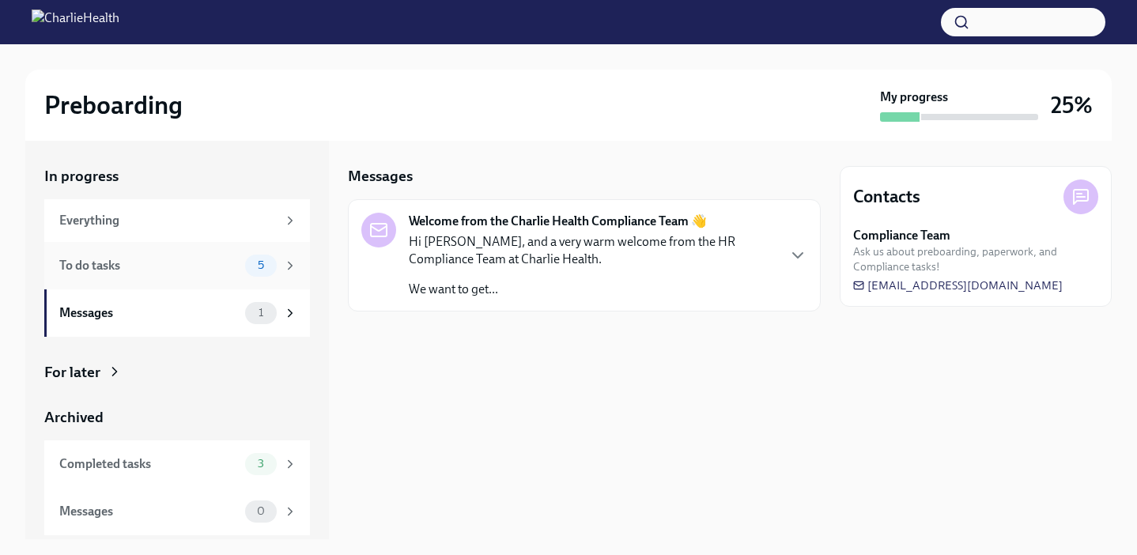
click at [292, 278] on div "To do tasks 5" at bounding box center [177, 265] width 266 height 47
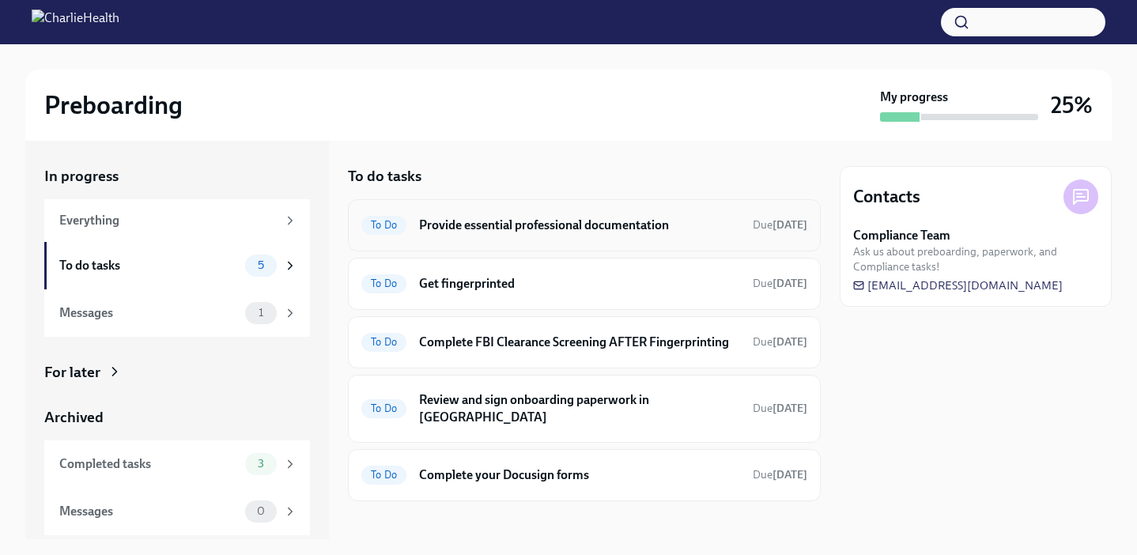
click at [537, 223] on h6 "Provide essential professional documentation" at bounding box center [579, 225] width 321 height 17
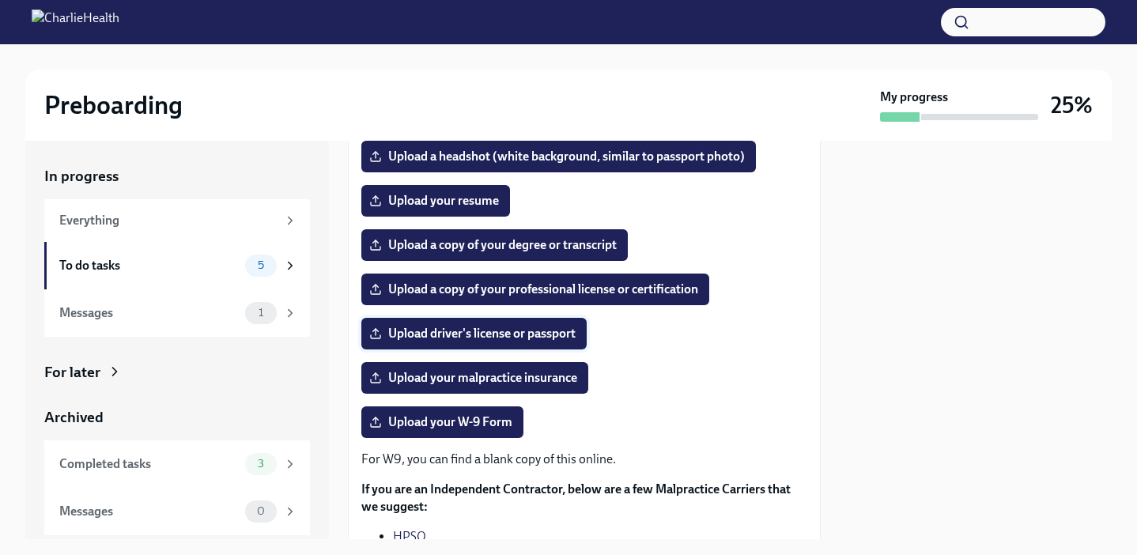
scroll to position [196, 0]
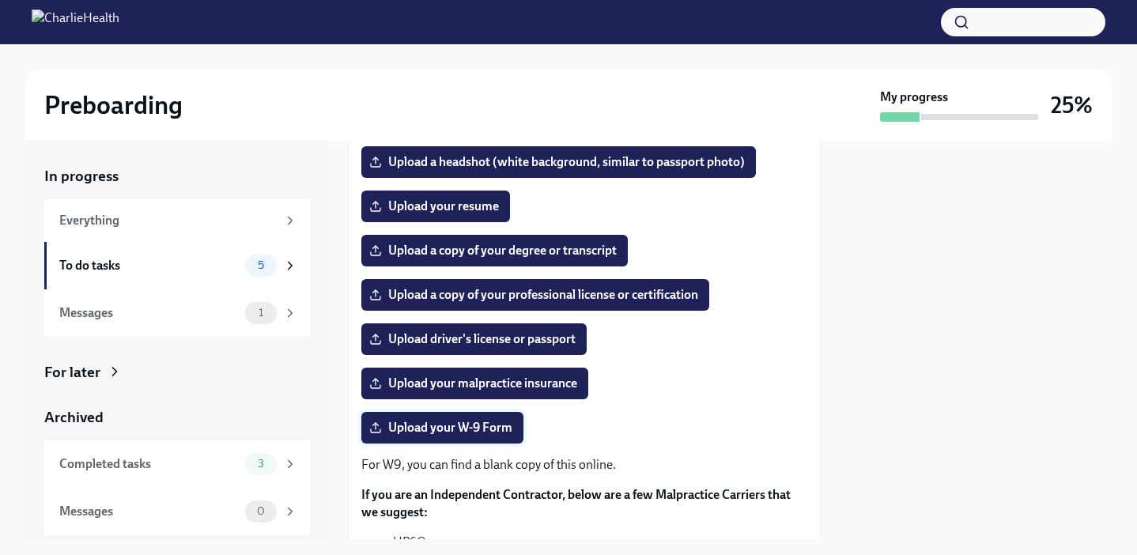
click at [491, 432] on span "Upload your W-9 Form" at bounding box center [442, 428] width 140 height 16
click at [0, 0] on input "Upload your W-9 Form" at bounding box center [0, 0] width 0 height 0
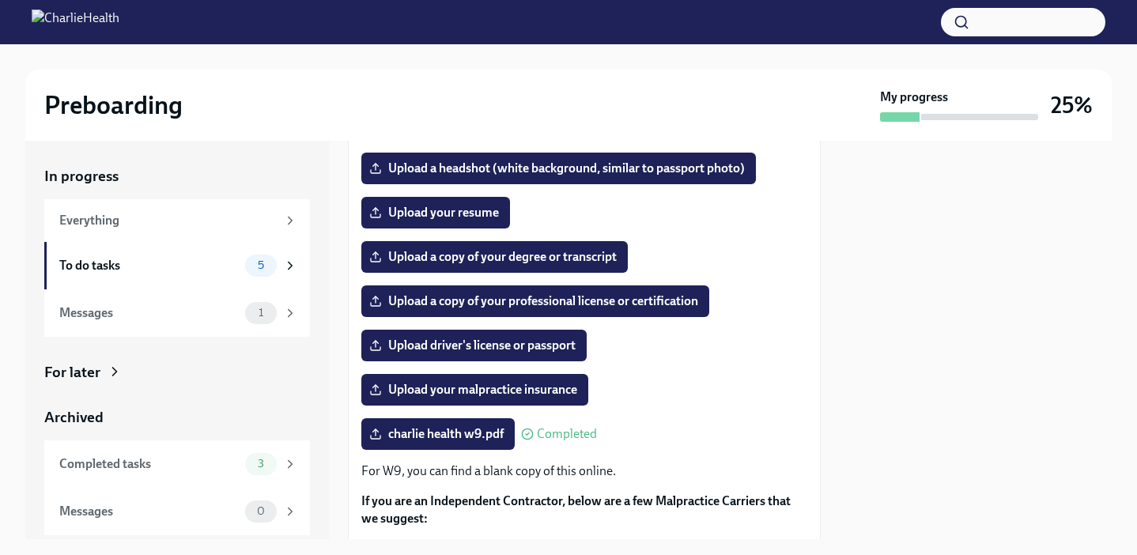
scroll to position [193, 0]
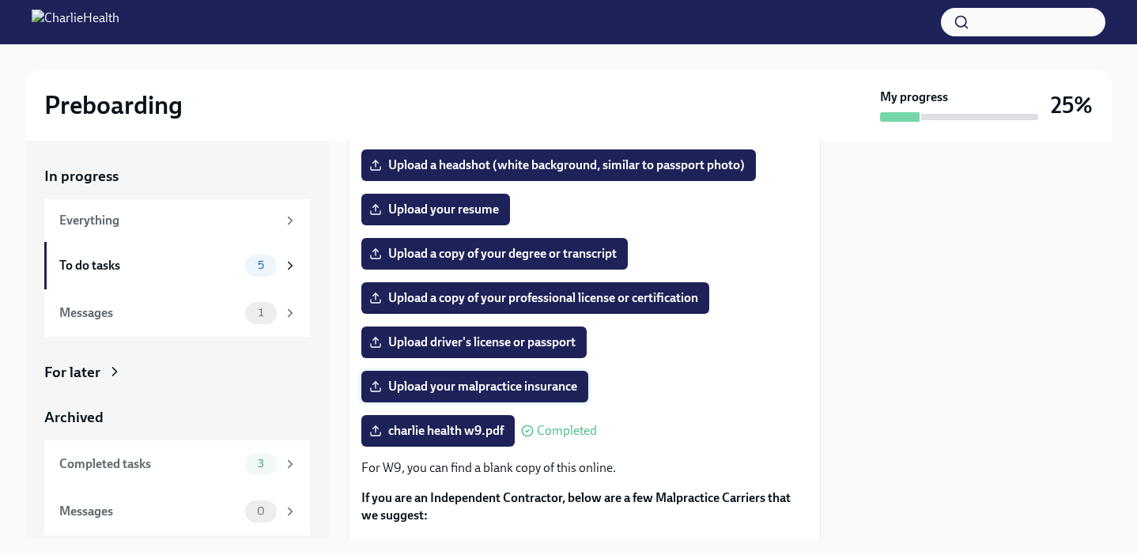
click at [541, 382] on span "Upload your malpractice insurance" at bounding box center [474, 387] width 205 height 16
click at [0, 0] on input "Upload your malpractice insurance" at bounding box center [0, 0] width 0 height 0
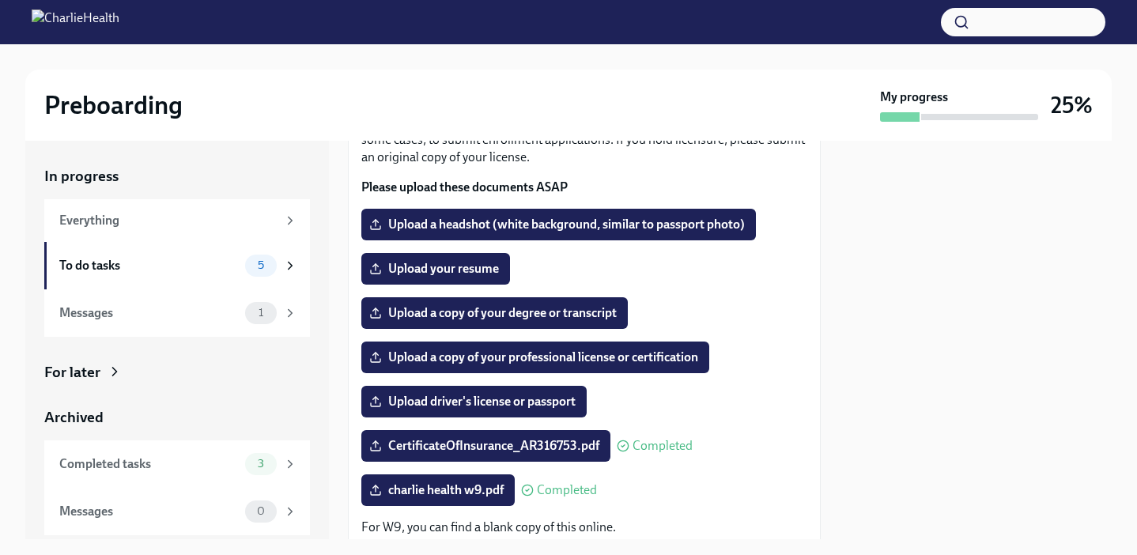
scroll to position [125, 0]
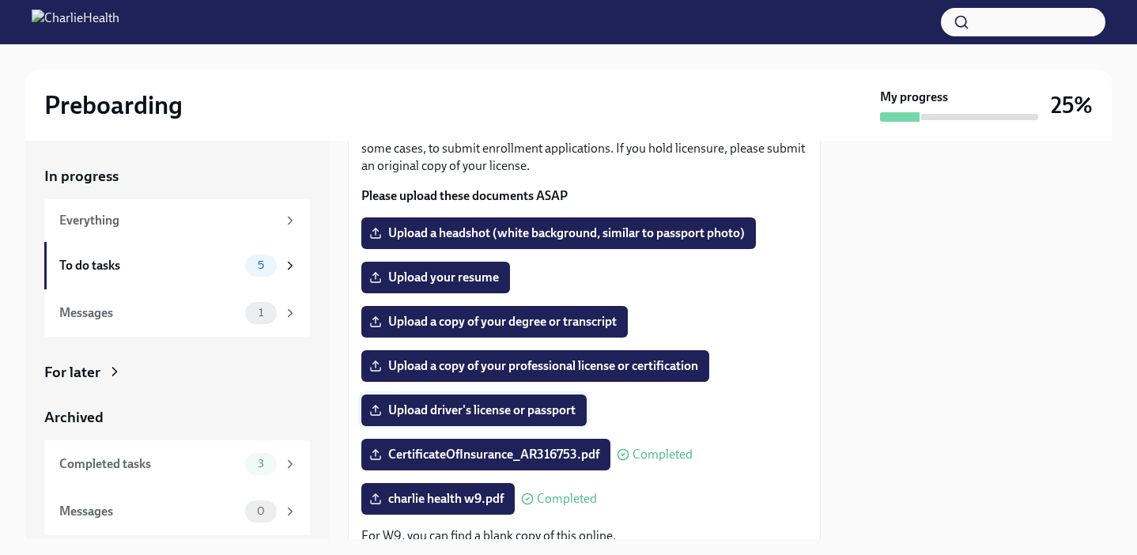
click at [540, 413] on span "Upload driver's license or passport" at bounding box center [473, 410] width 203 height 16
click at [0, 0] on input "Upload driver's license or passport" at bounding box center [0, 0] width 0 height 0
click at [469, 279] on span "Upload your resume" at bounding box center [435, 278] width 126 height 16
click at [0, 0] on input "Upload your resume" at bounding box center [0, 0] width 0 height 0
click at [465, 272] on span "Upload your resume" at bounding box center [435, 278] width 126 height 16
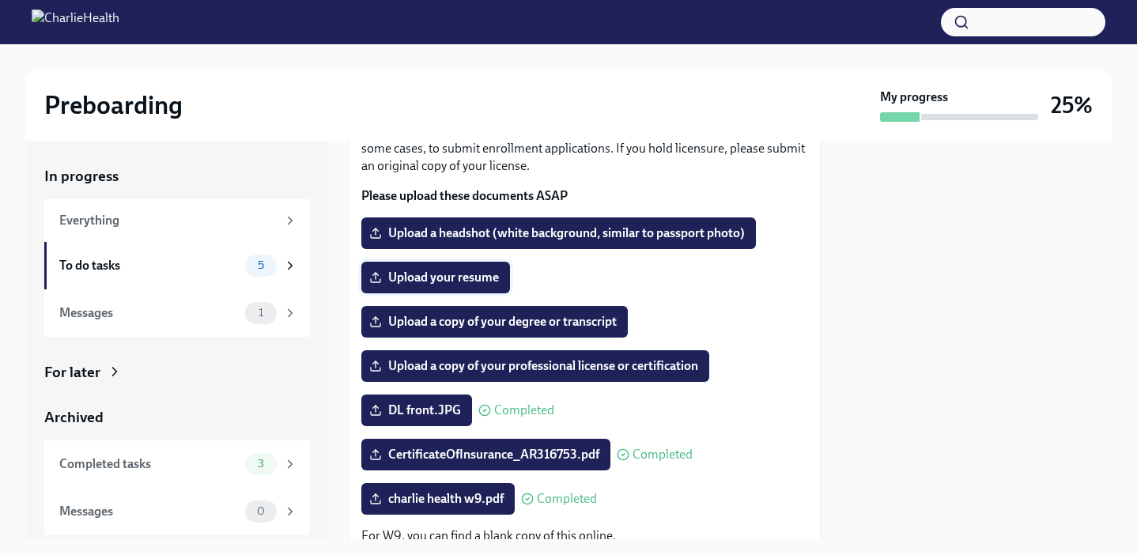
click at [0, 0] on input "Upload your resume" at bounding box center [0, 0] width 0 height 0
click at [462, 270] on span "Upload your resume" at bounding box center [435, 278] width 126 height 16
click at [0, 0] on input "Upload your resume" at bounding box center [0, 0] width 0 height 0
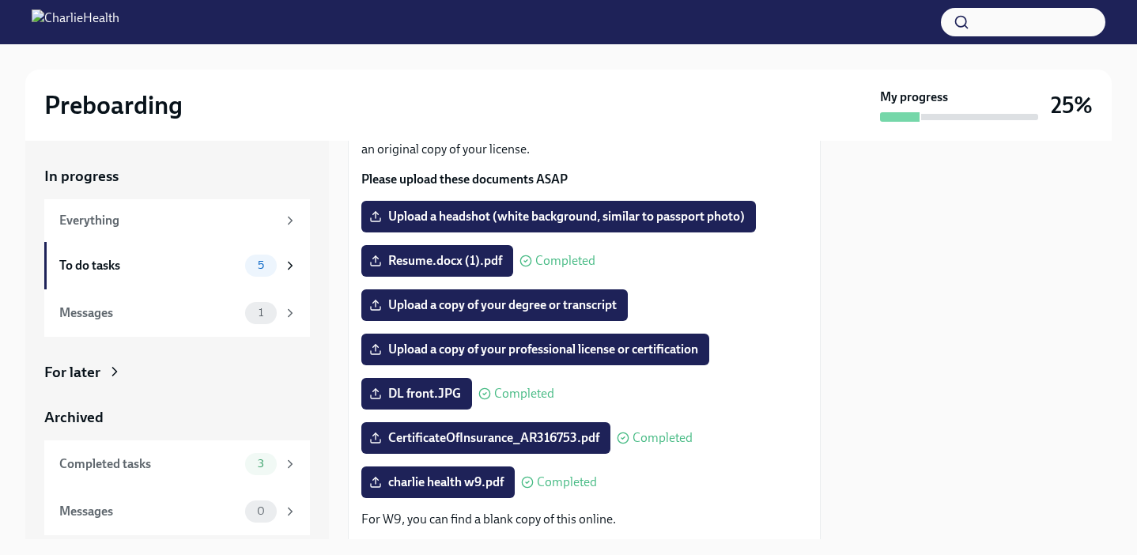
scroll to position [142, 0]
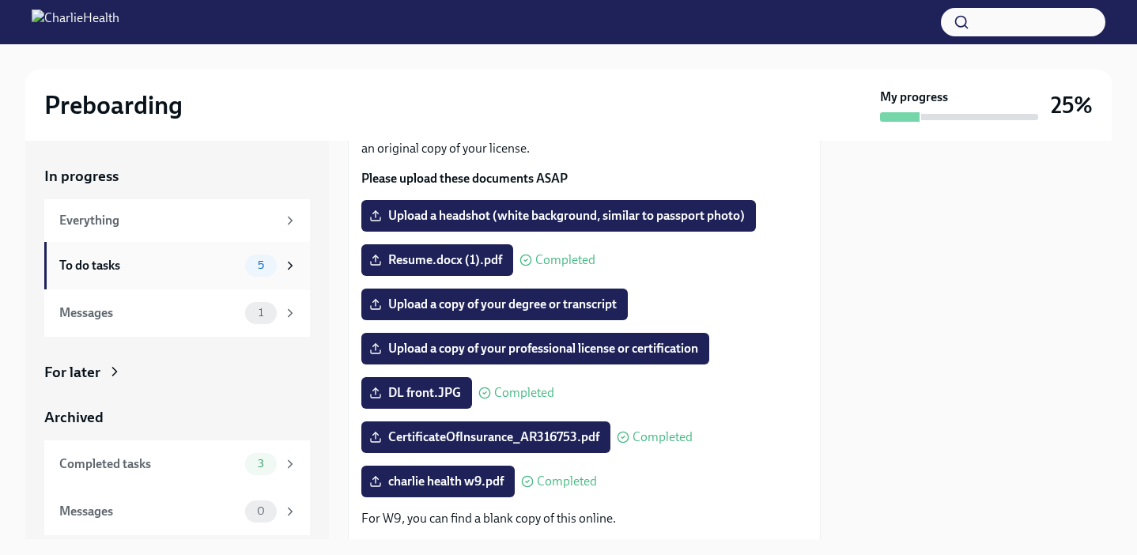
click at [255, 256] on div "5" at bounding box center [261, 266] width 32 height 22
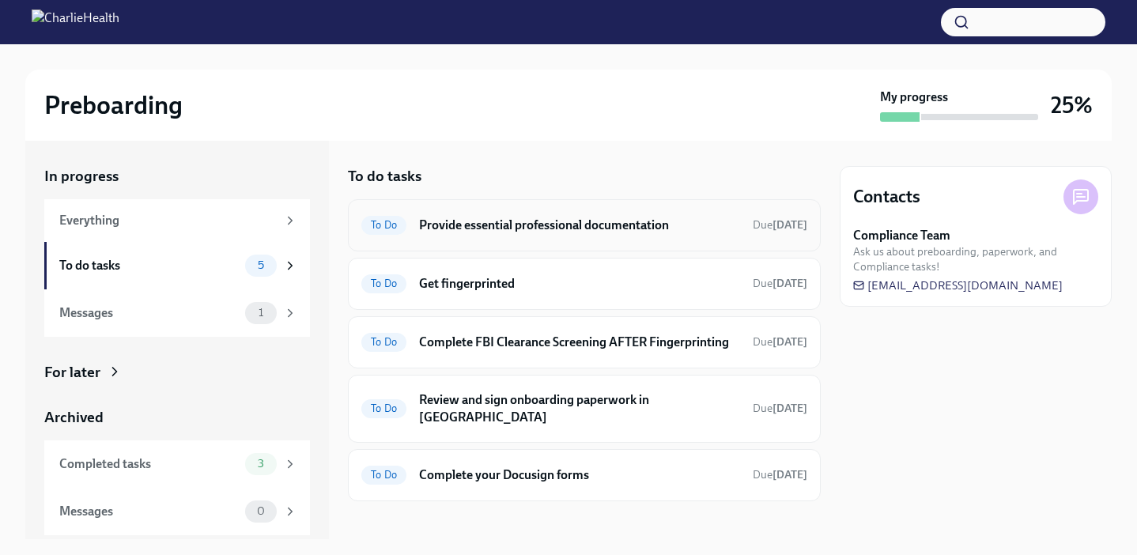
click at [529, 219] on h6 "Provide essential professional documentation" at bounding box center [579, 225] width 321 height 17
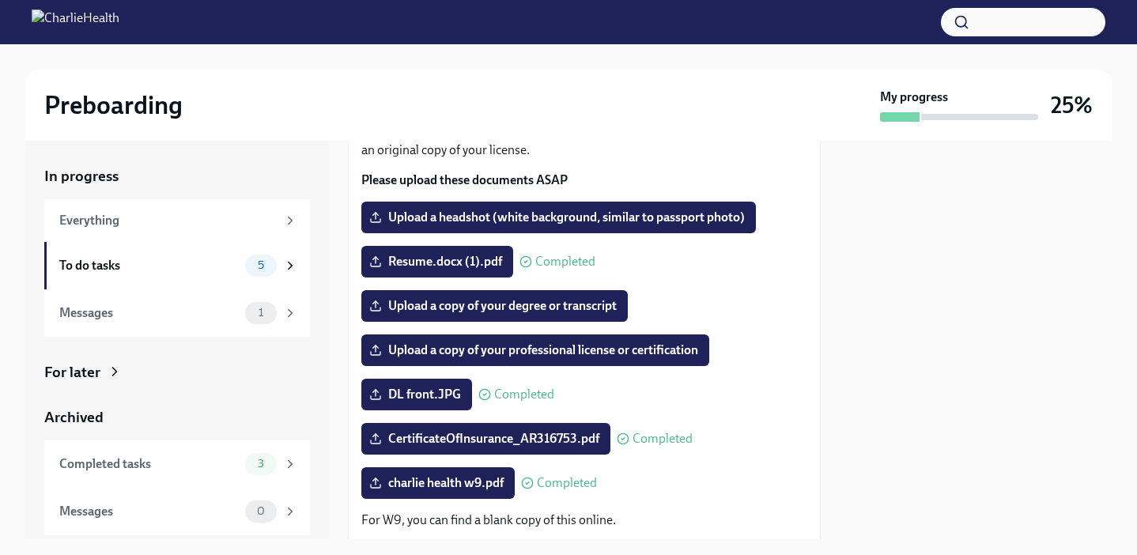
scroll to position [141, 0]
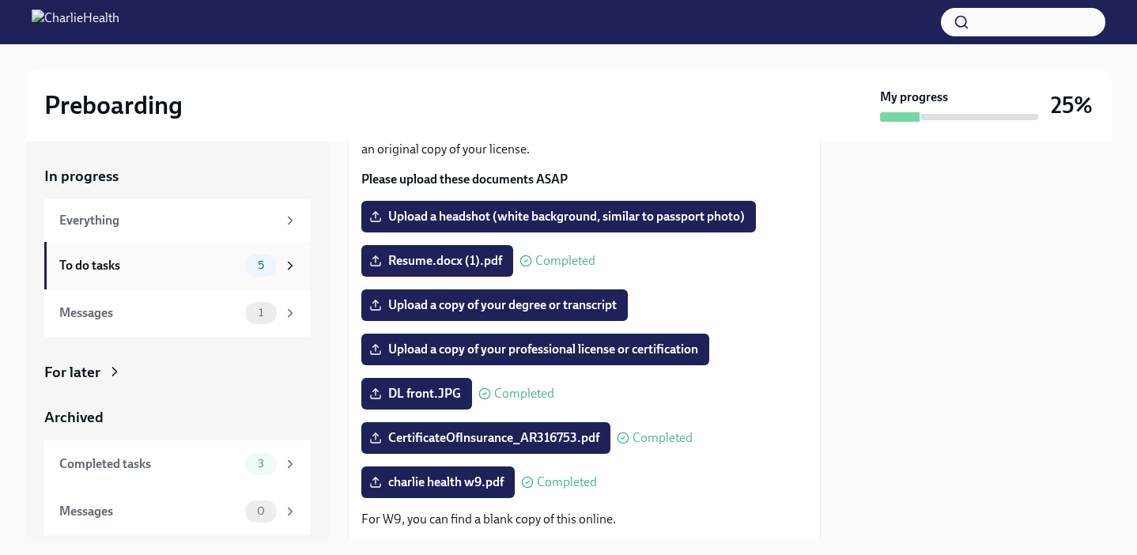
click at [257, 261] on span "5" at bounding box center [260, 265] width 25 height 12
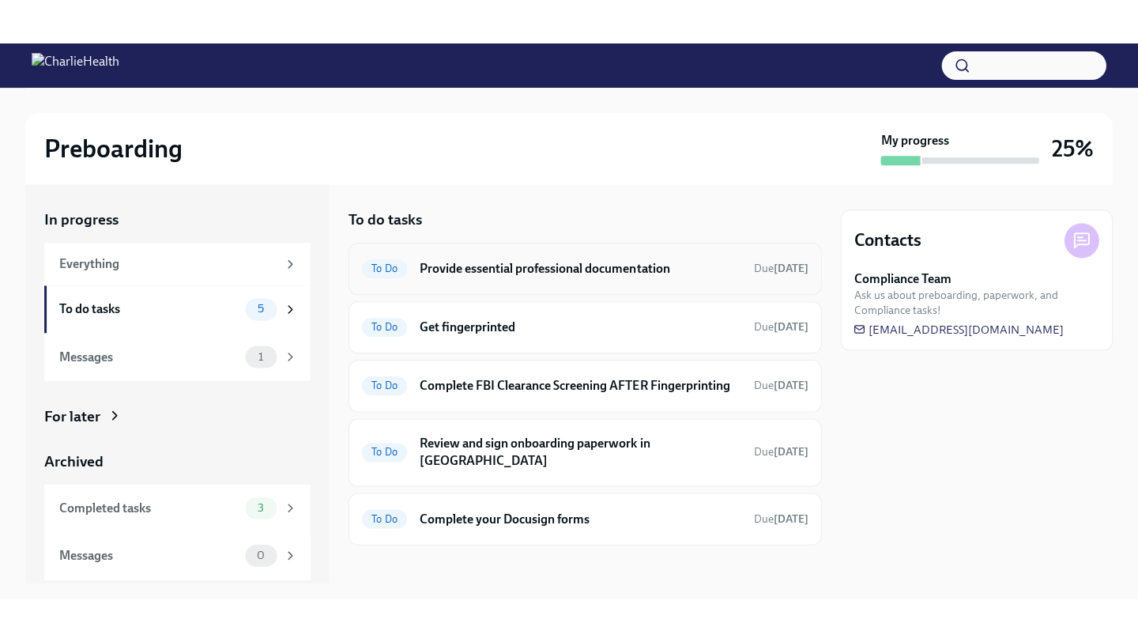
scroll to position [12, 0]
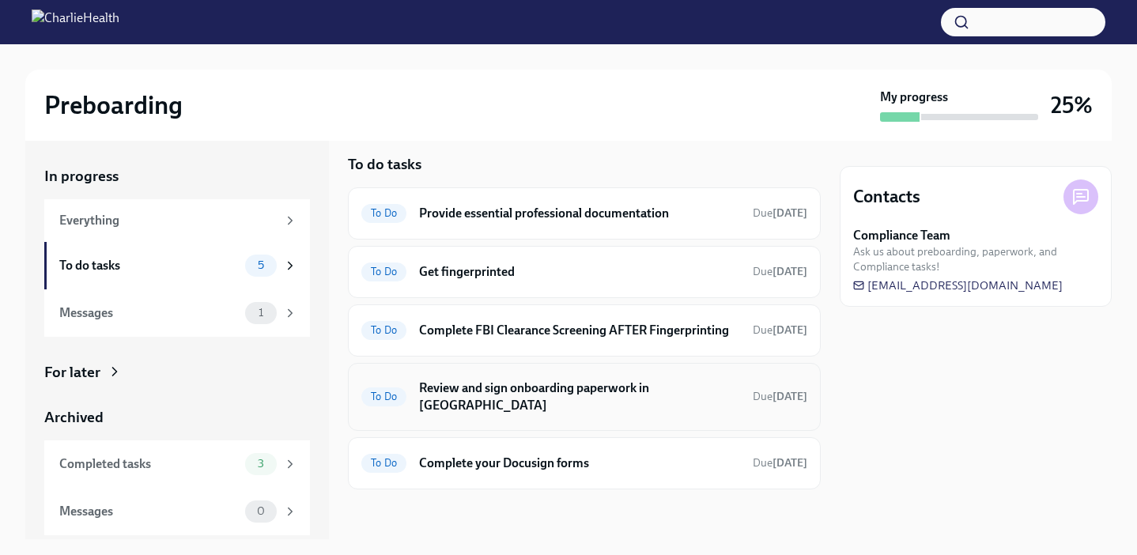
click at [573, 402] on h6 "Review and sign onboarding paperwork in [GEOGRAPHIC_DATA]" at bounding box center [579, 396] width 321 height 35
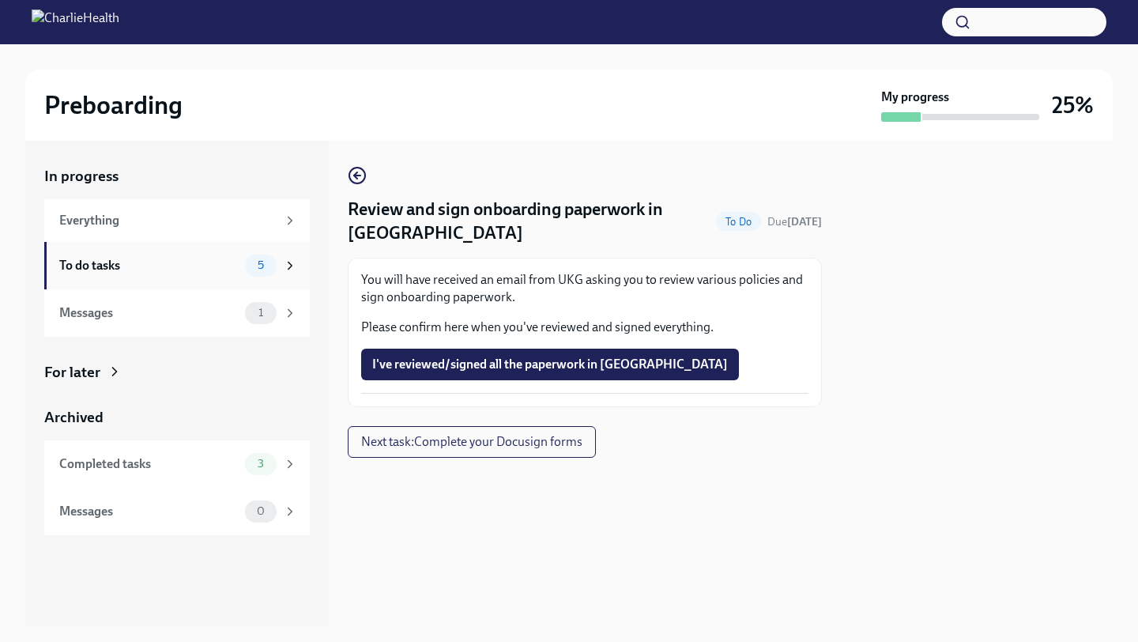
click at [266, 265] on span "5" at bounding box center [260, 265] width 25 height 12
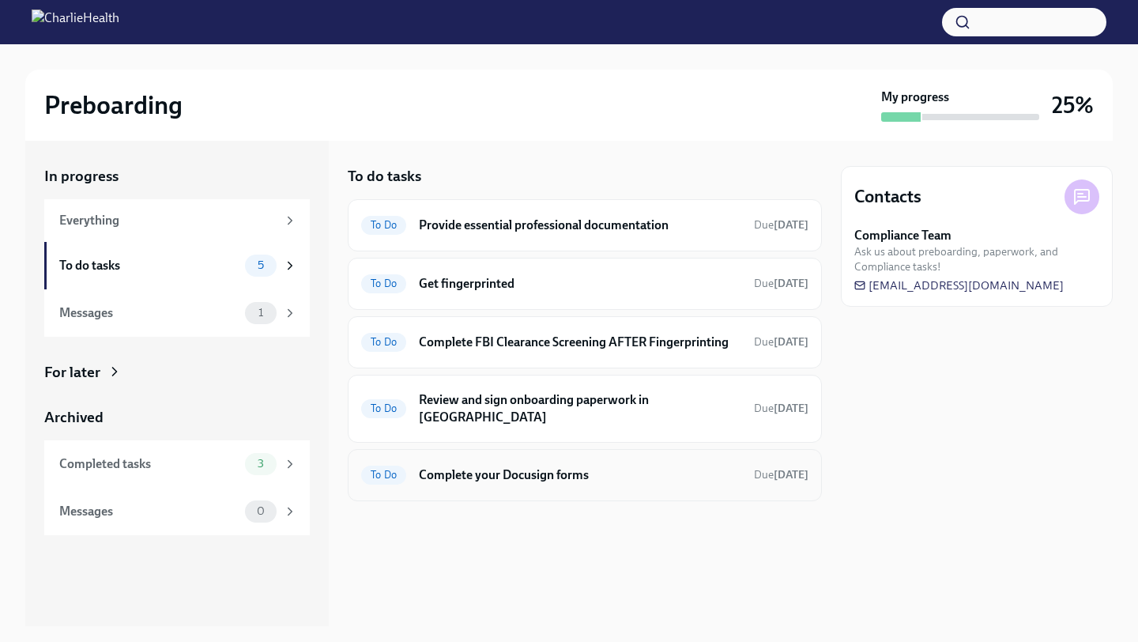
click at [575, 466] on h6 "Complete your Docusign forms" at bounding box center [580, 474] width 322 height 17
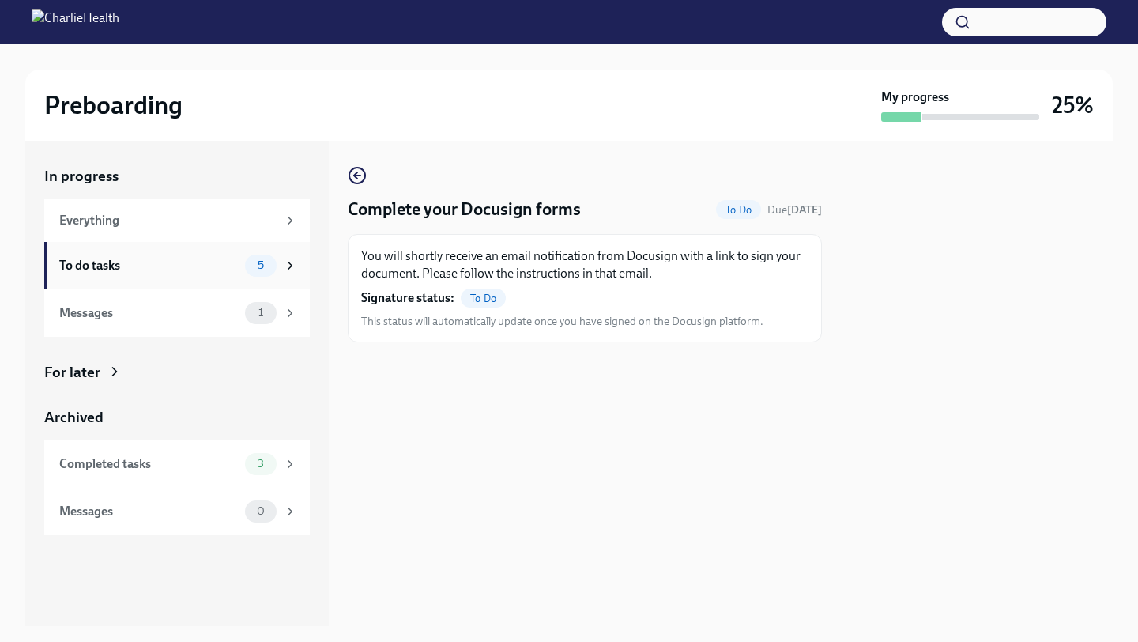
click at [201, 270] on div "To do tasks" at bounding box center [148, 265] width 179 height 17
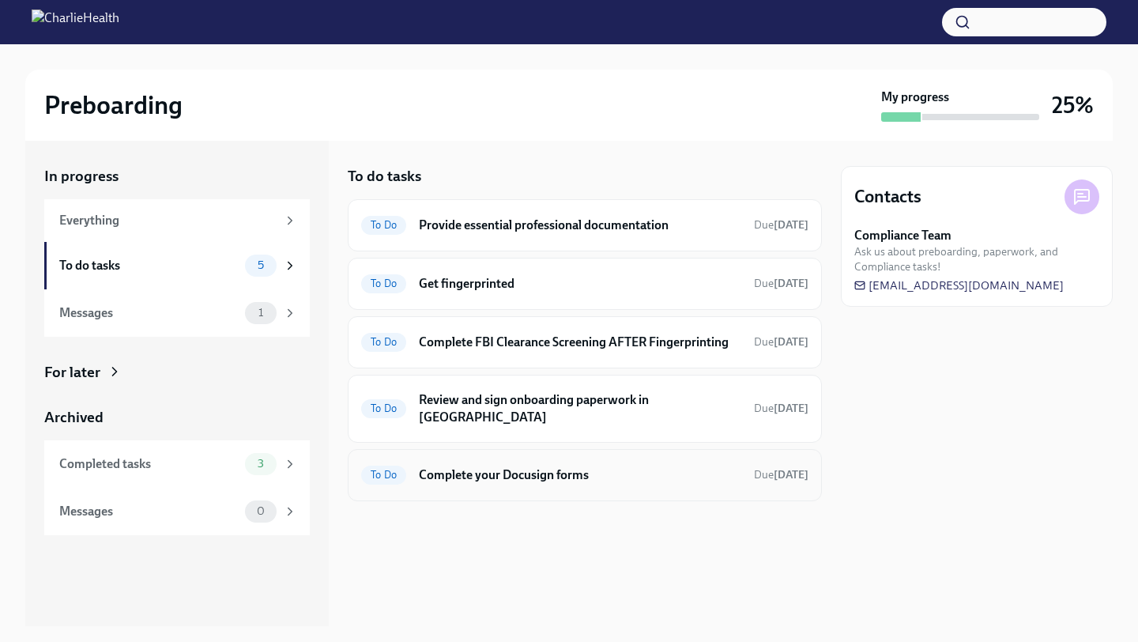
click at [477, 466] on h6 "Complete your Docusign forms" at bounding box center [580, 474] width 322 height 17
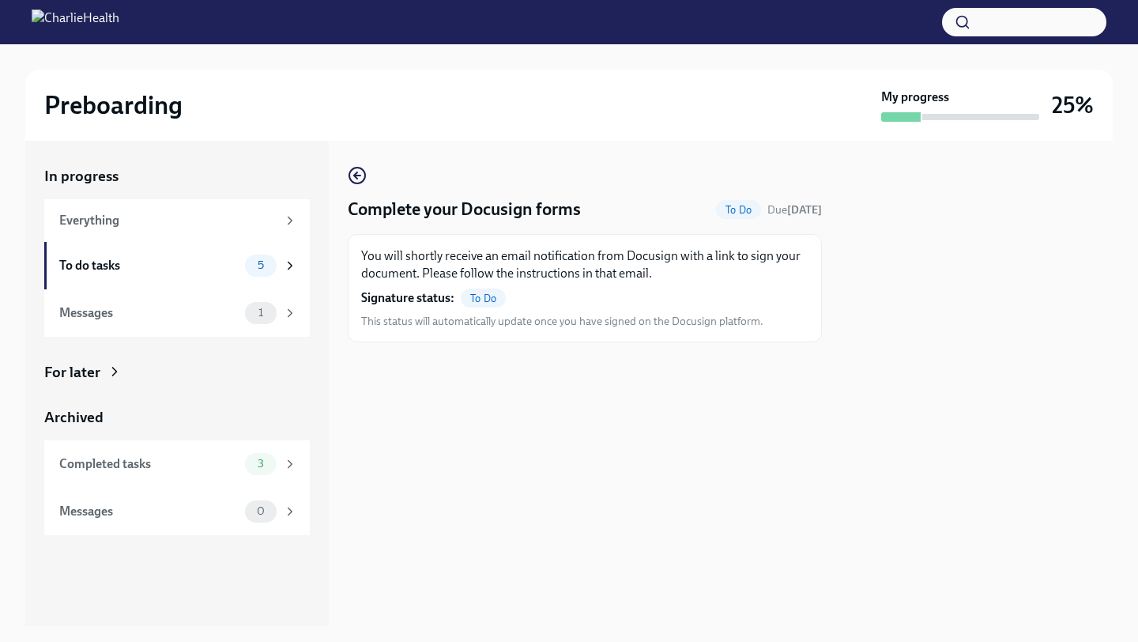
click at [424, 357] on div at bounding box center [585, 367] width 474 height 51
click at [477, 319] on span "This status will automatically update once you have signed on the Docusign plat…" at bounding box center [562, 321] width 402 height 15
click at [255, 258] on div "5" at bounding box center [261, 266] width 32 height 22
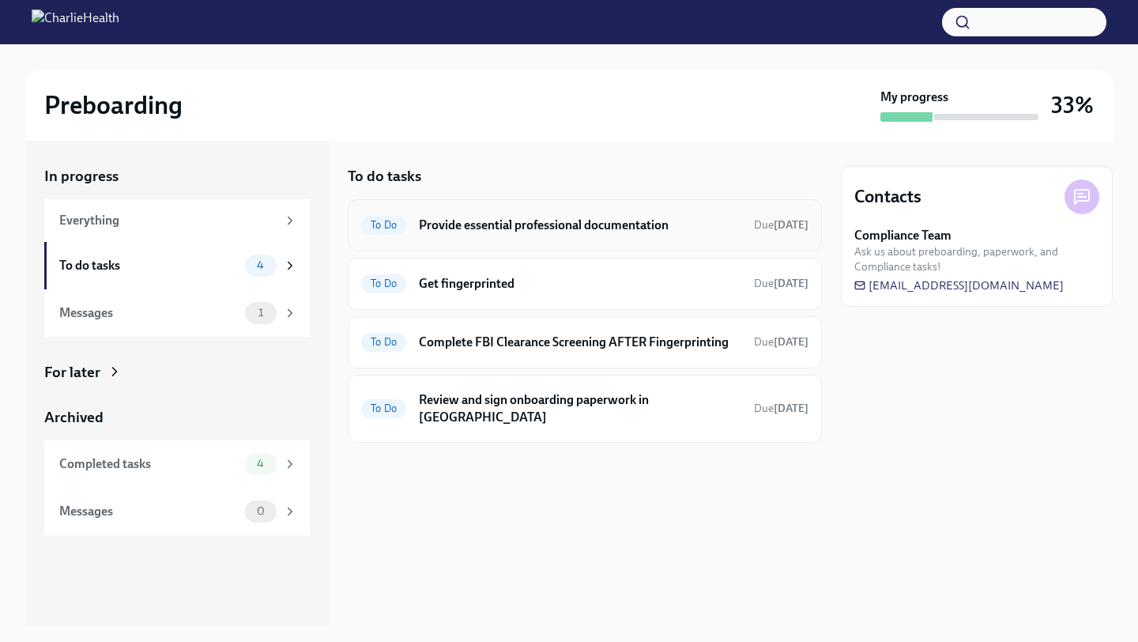
click at [575, 225] on h6 "Provide essential professional documentation" at bounding box center [580, 225] width 322 height 17
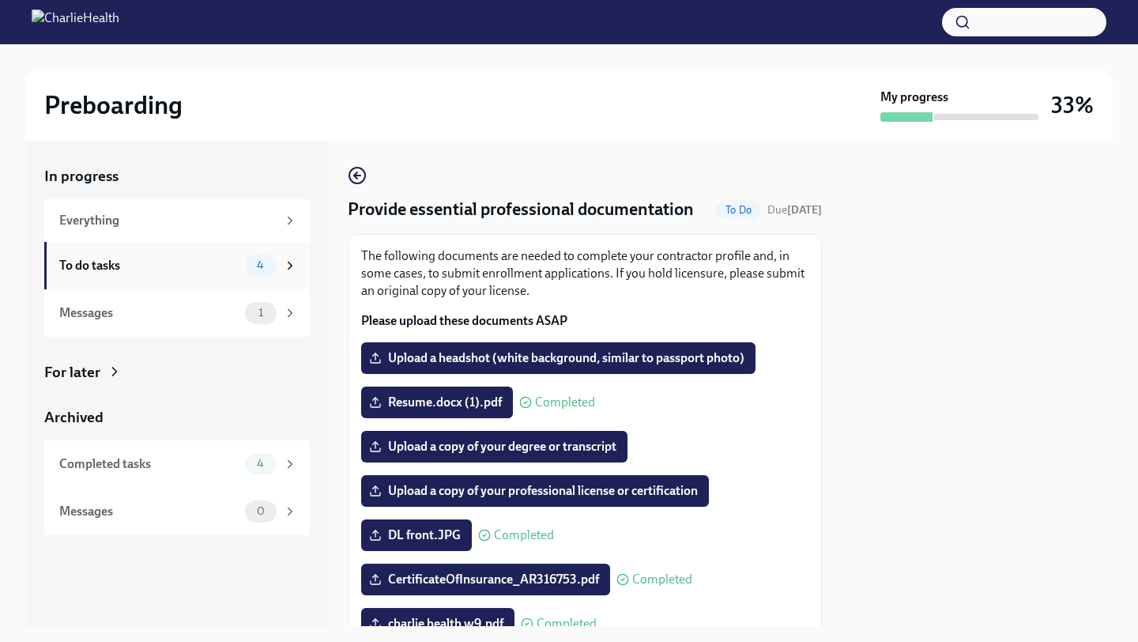
click at [270, 270] on span "4" at bounding box center [260, 265] width 26 height 12
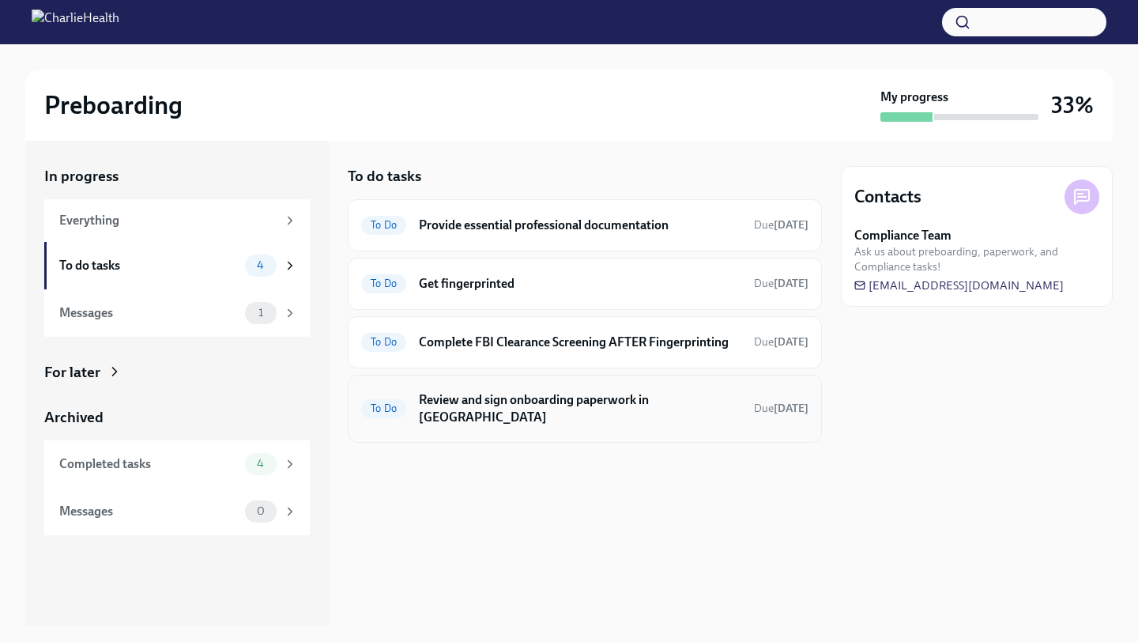
click at [477, 393] on h6 "Review and sign onboarding paperwork in [GEOGRAPHIC_DATA]" at bounding box center [580, 408] width 322 height 35
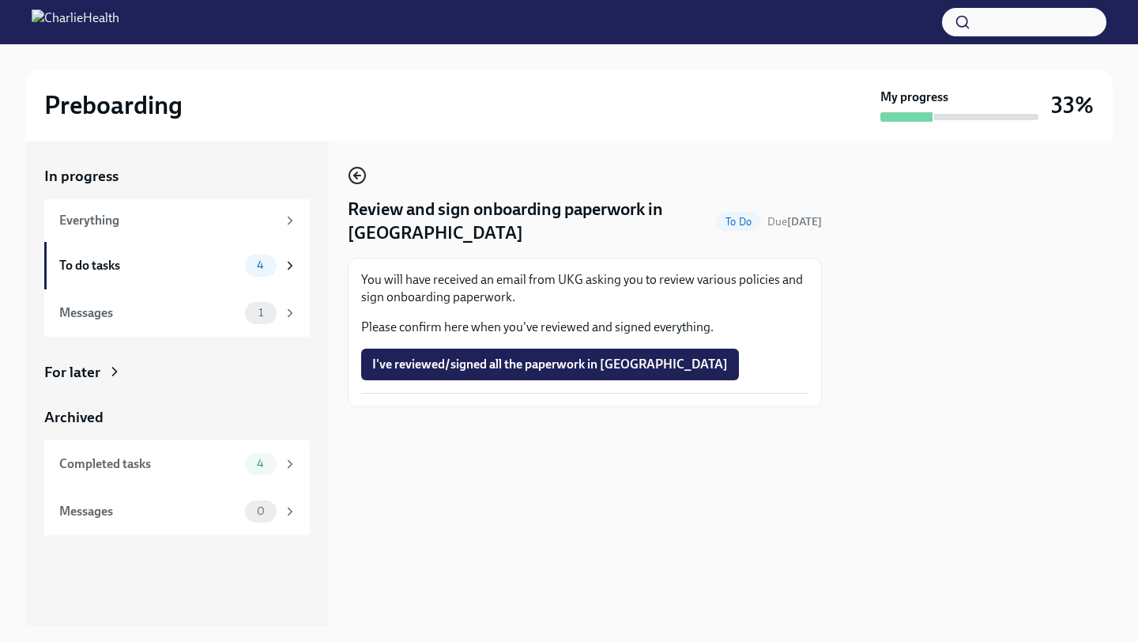
click at [353, 170] on circle "button" at bounding box center [357, 176] width 16 height 16
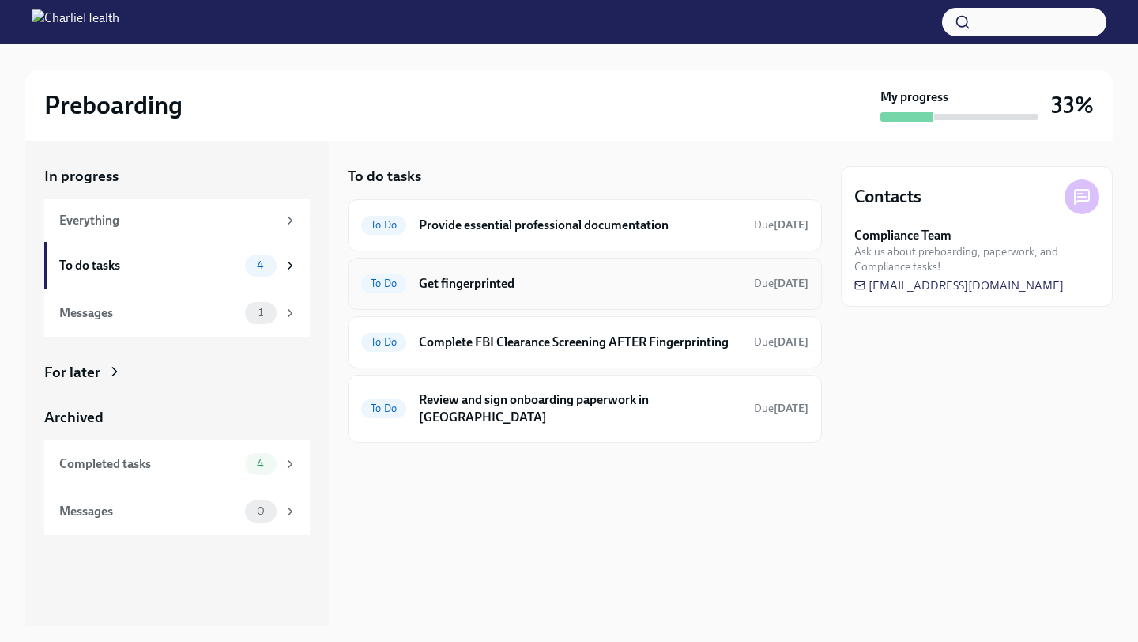
click at [520, 296] on div "To Do Get fingerprinted Due in 6 days" at bounding box center [585, 284] width 474 height 52
click at [497, 286] on h6 "Get fingerprinted" at bounding box center [580, 283] width 322 height 17
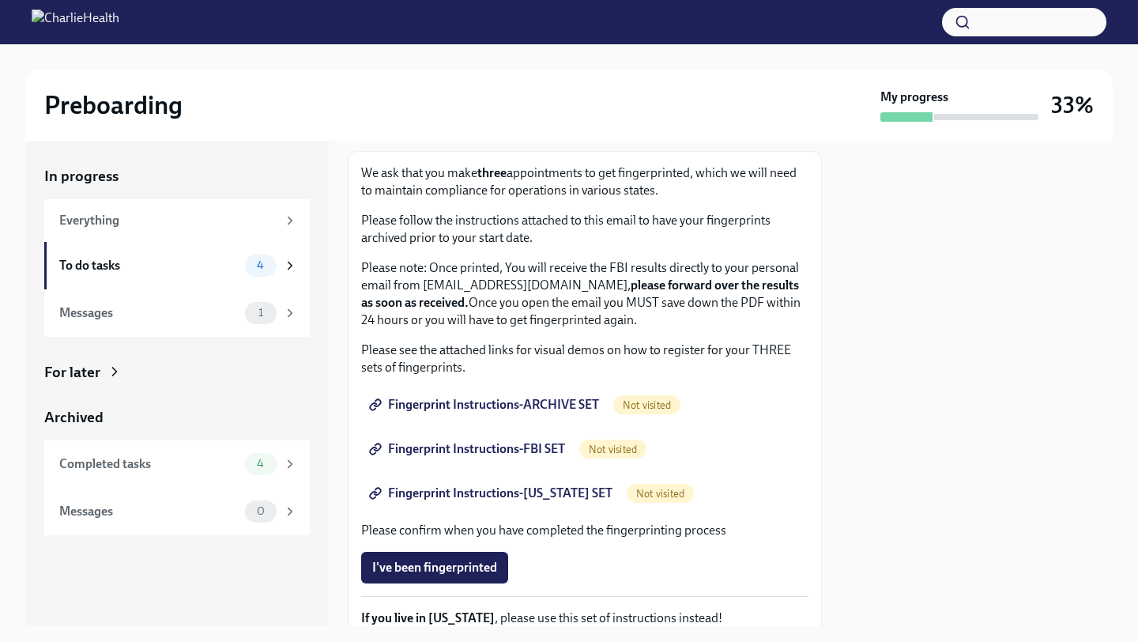
scroll to position [107, 0]
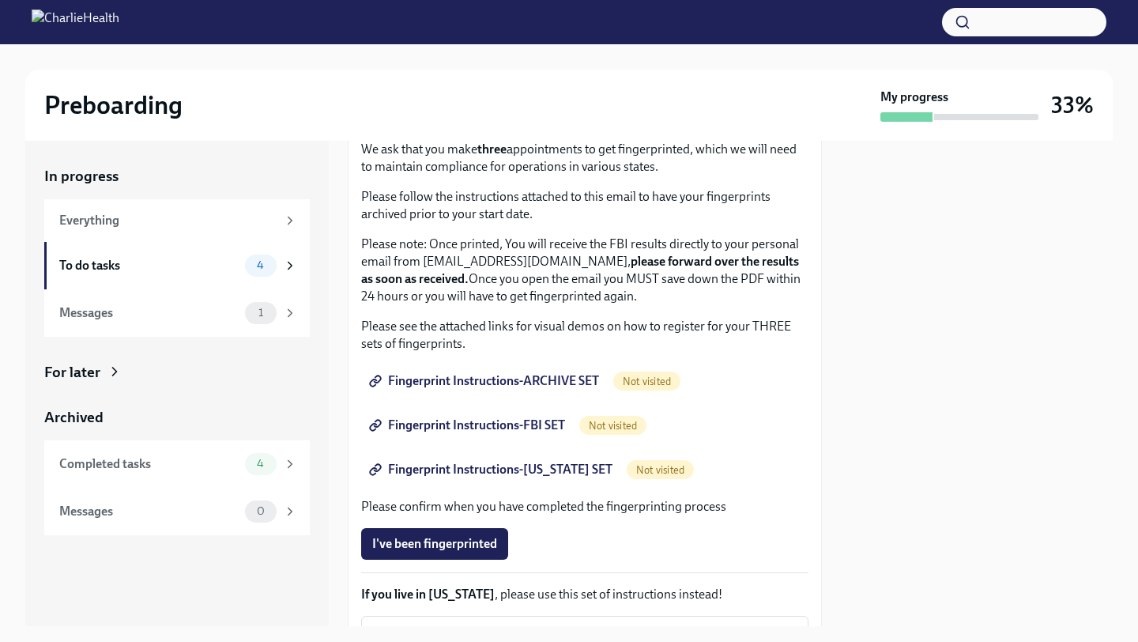
click at [556, 385] on span "Fingerprint Instructions-ARCHIVE SET" at bounding box center [485, 381] width 227 height 16
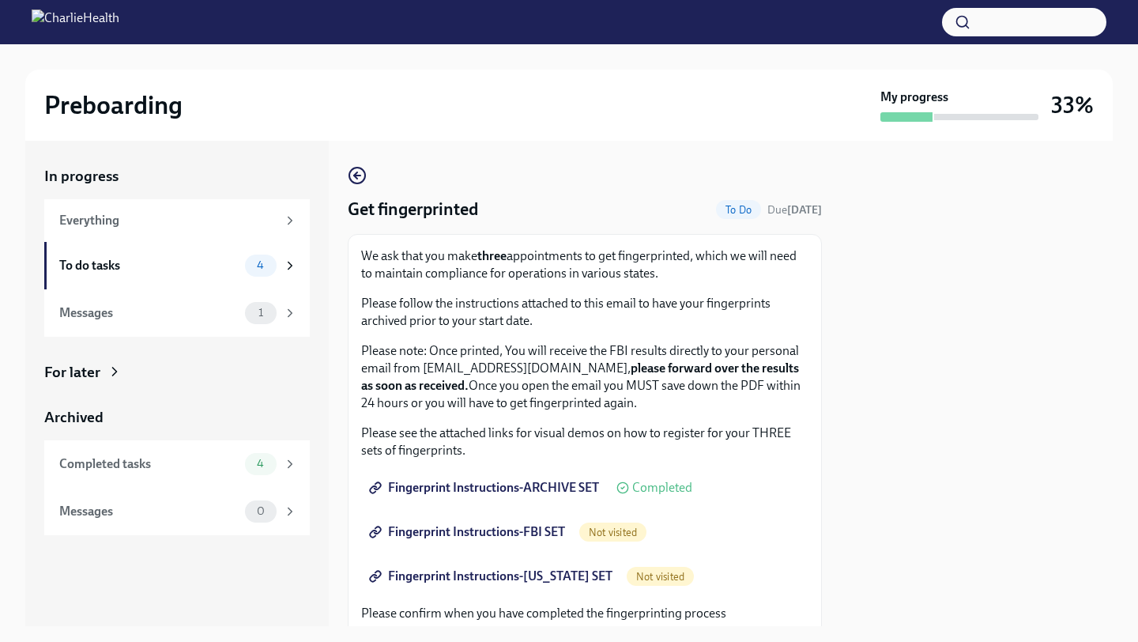
click at [631, 530] on span "Not visited" at bounding box center [612, 532] width 67 height 12
click at [545, 540] on link "Fingerprint Instructions-FBI SET" at bounding box center [468, 532] width 215 height 32
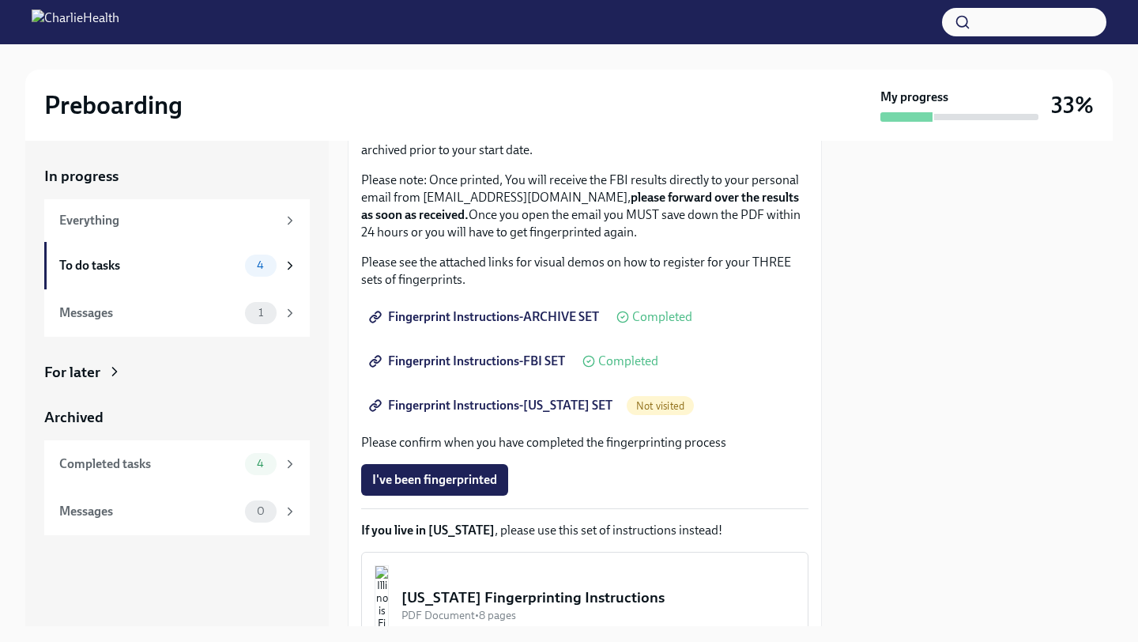
scroll to position [161, 0]
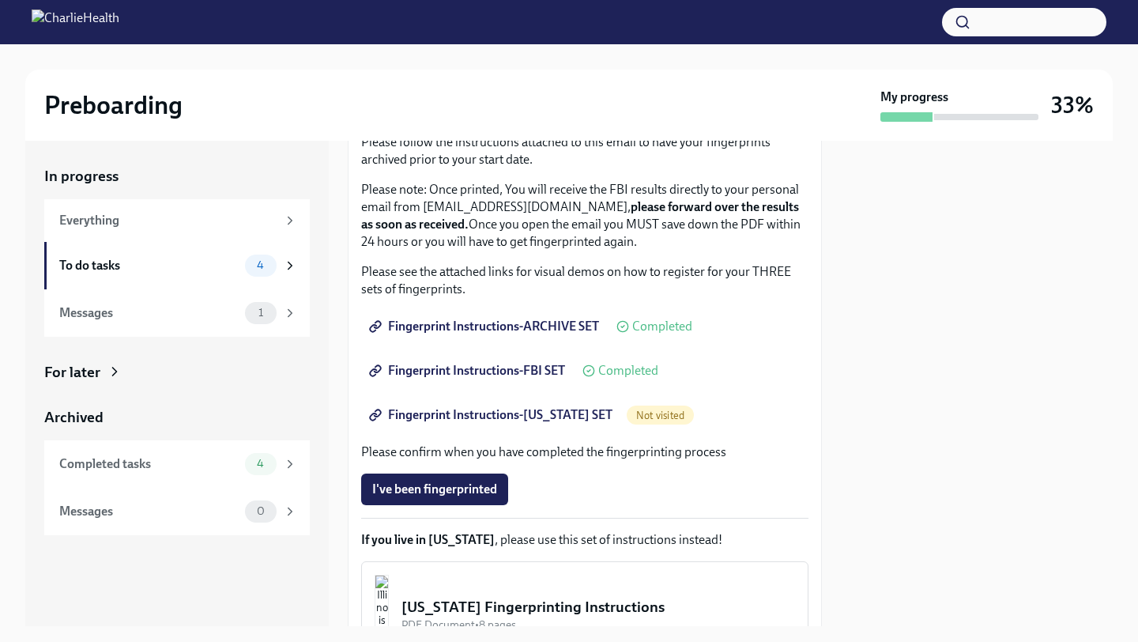
click at [552, 409] on span "Fingerprint Instructions-FLORIDA SET" at bounding box center [492, 415] width 240 height 16
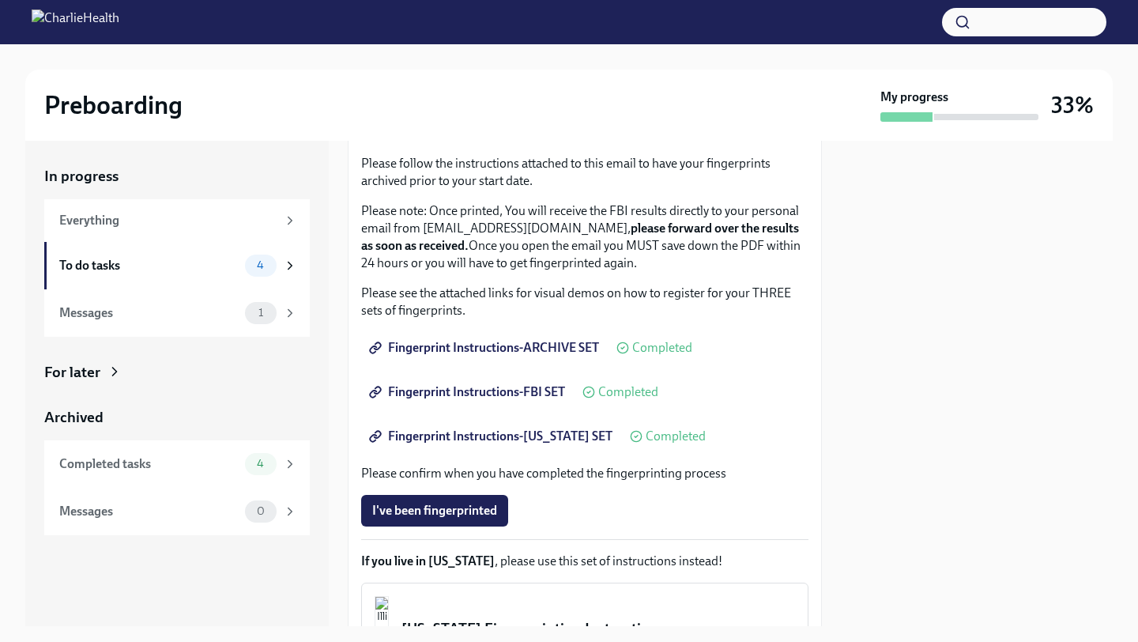
scroll to position [0, 0]
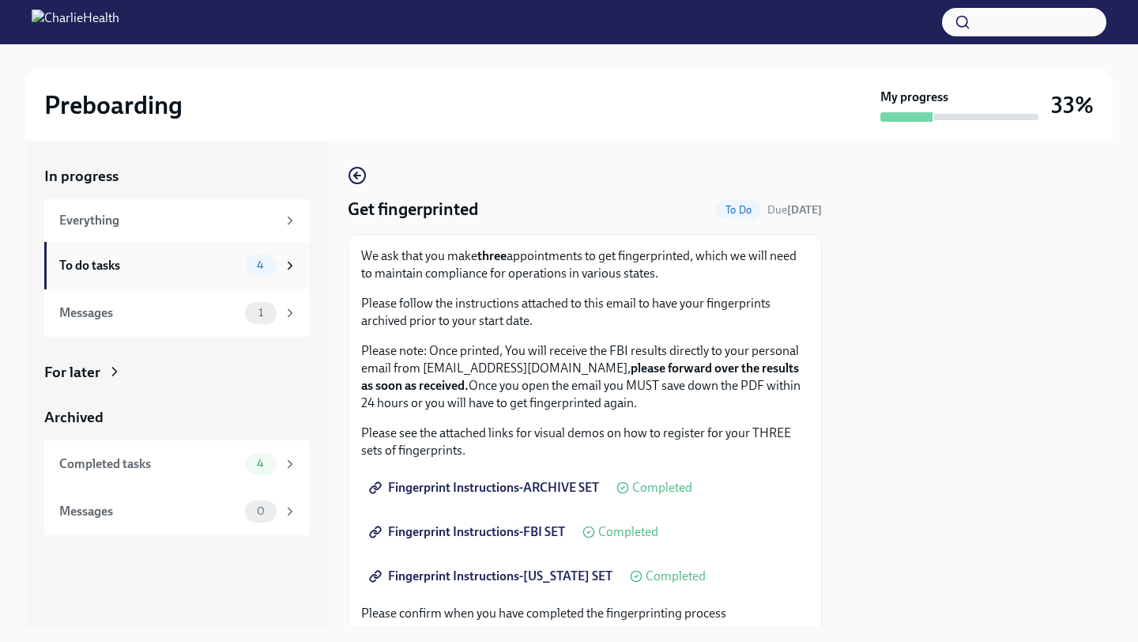
click at [205, 270] on div "To do tasks" at bounding box center [148, 265] width 179 height 17
